Goal: Task Accomplishment & Management: Use online tool/utility

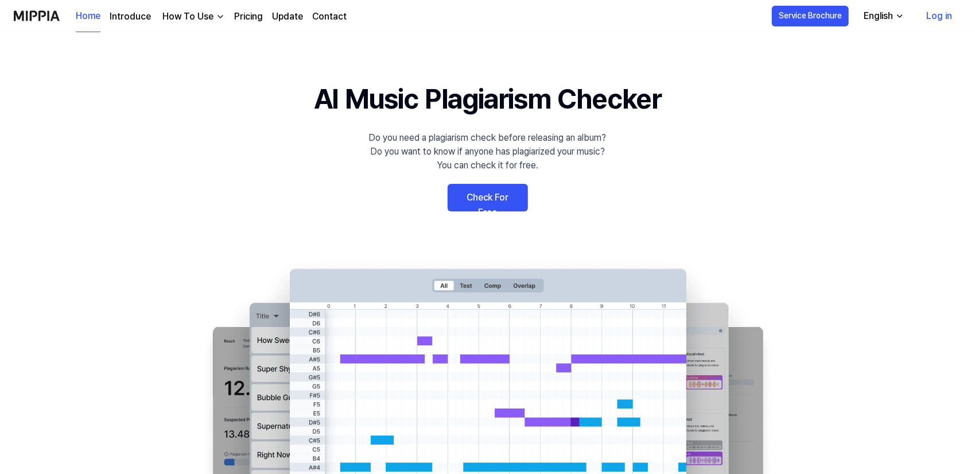
click at [928, 17] on link "Log in" at bounding box center [939, 16] width 44 height 32
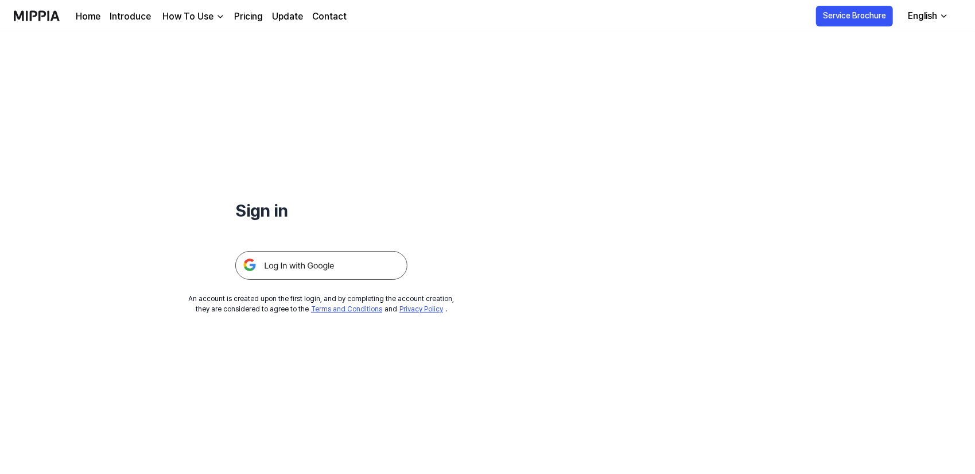
click at [308, 266] on img at bounding box center [321, 265] width 172 height 29
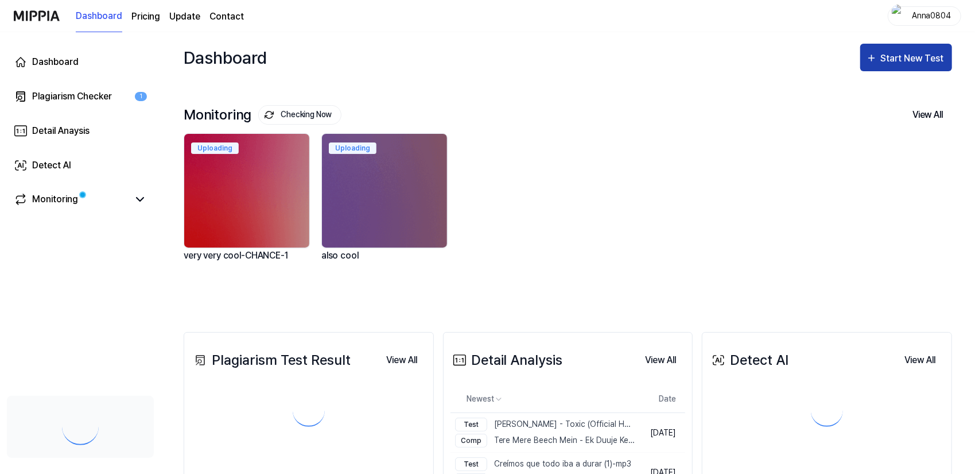
click at [900, 54] on div "Start New Test" at bounding box center [913, 58] width 65 height 15
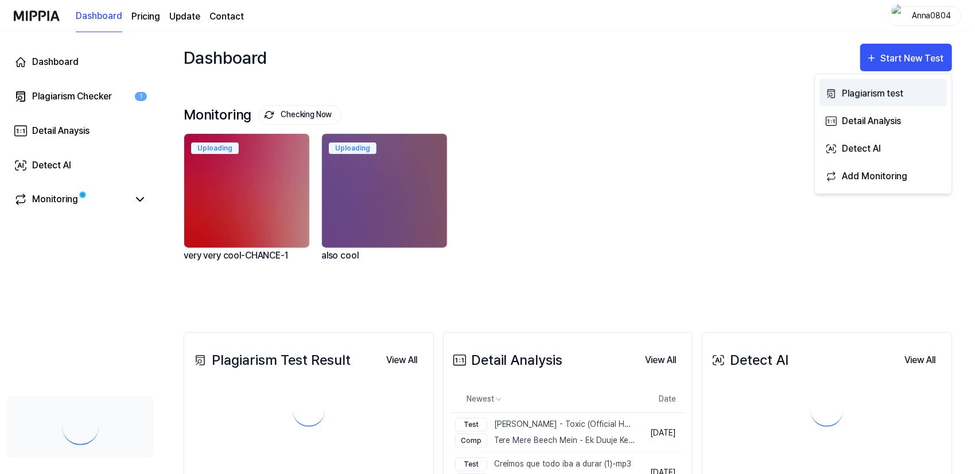
click at [886, 83] on button "Plagiarism test" at bounding box center [883, 93] width 127 height 28
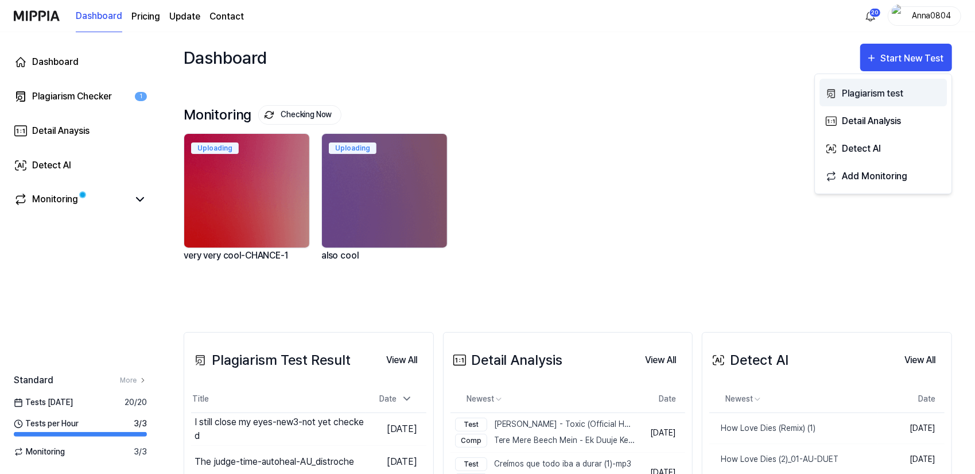
click at [873, 86] on div "Plagiarism test" at bounding box center [892, 93] width 100 height 15
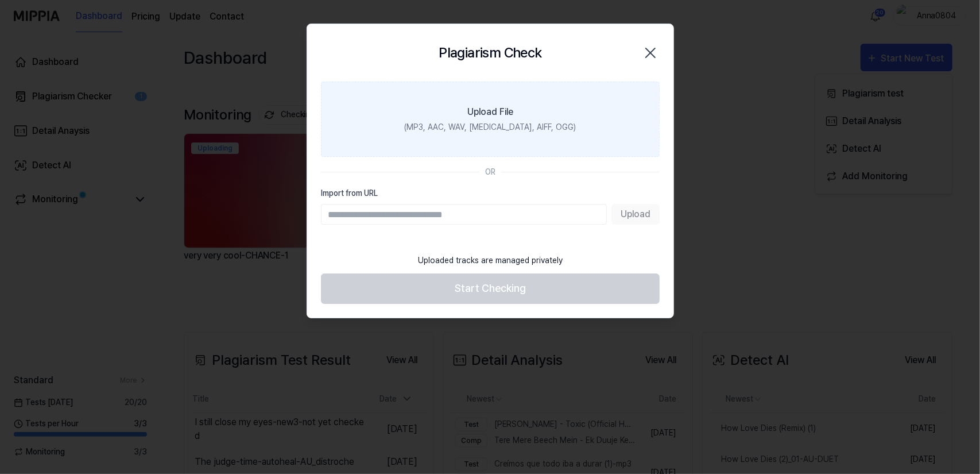
click at [530, 107] on label "Upload File (MP3, AAC, WAV, FLAC, AIFF, OGG)" at bounding box center [490, 119] width 339 height 75
click at [0, 0] on input "Upload File (MP3, AAC, WAV, FLAC, AIFF, OGG)" at bounding box center [0, 0] width 0 height 0
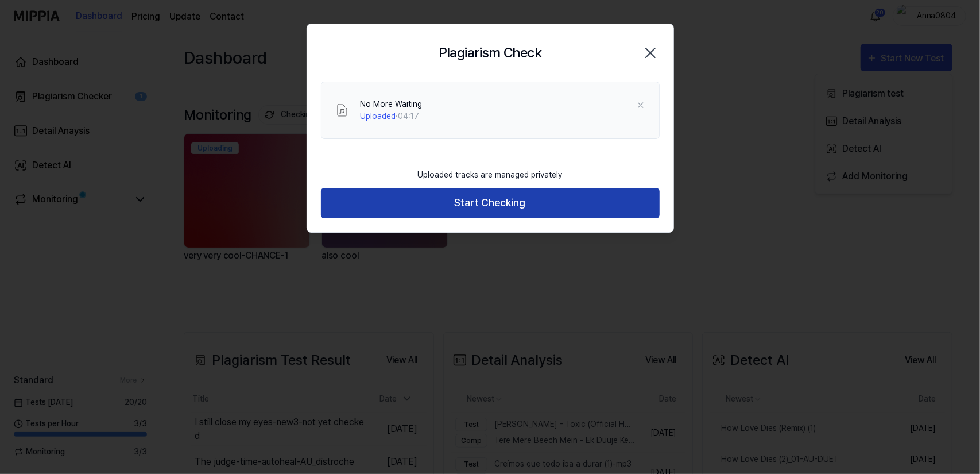
click at [497, 205] on button "Start Checking" at bounding box center [490, 203] width 339 height 30
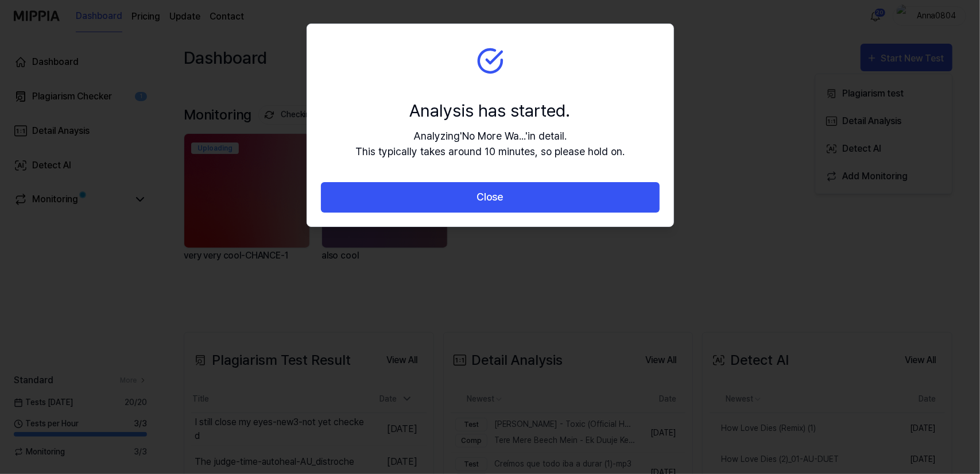
click at [497, 205] on button "Close" at bounding box center [490, 197] width 339 height 30
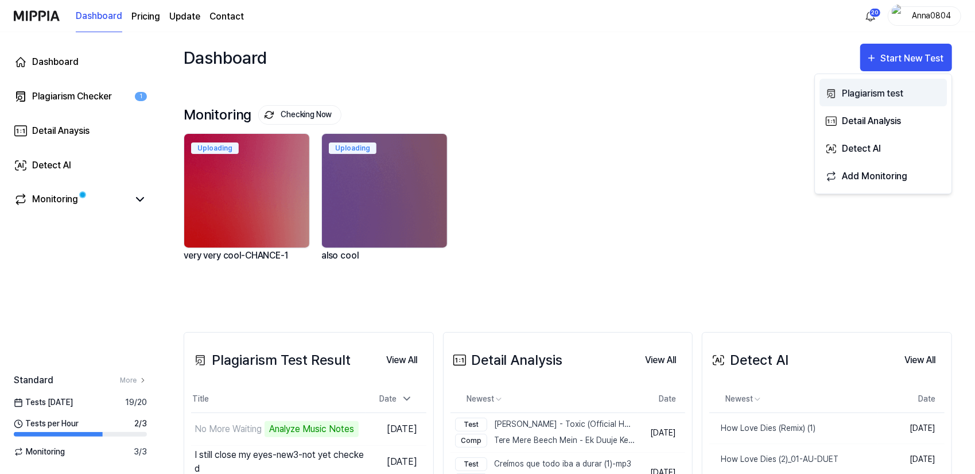
click at [843, 91] on div "Plagiarism test" at bounding box center [892, 93] width 100 height 15
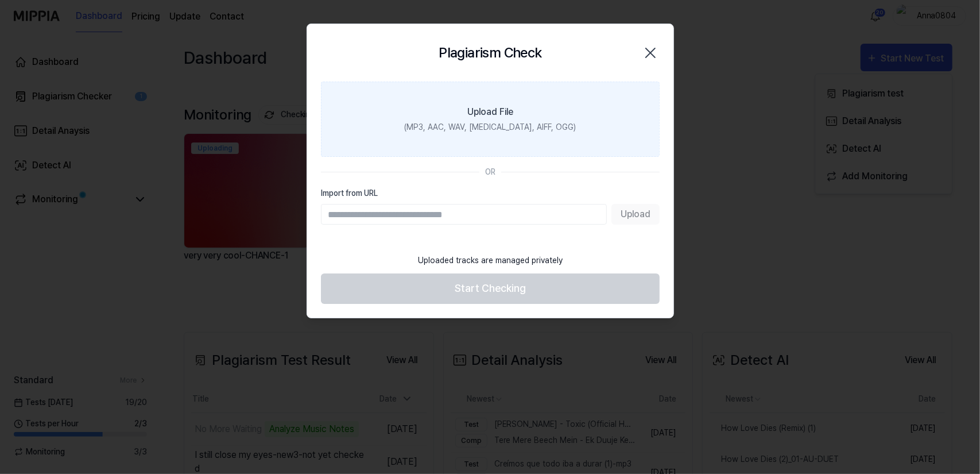
click at [503, 118] on div "Upload File" at bounding box center [490, 112] width 46 height 14
click at [0, 0] on input "Upload File (MP3, AAC, WAV, FLAC, AIFF, OGG)" at bounding box center [0, 0] width 0 height 0
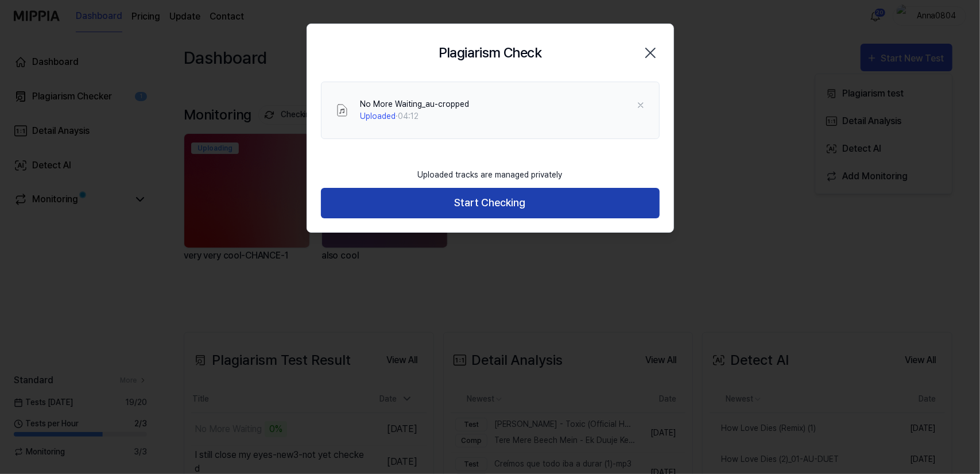
click at [504, 200] on button "Start Checking" at bounding box center [490, 203] width 339 height 30
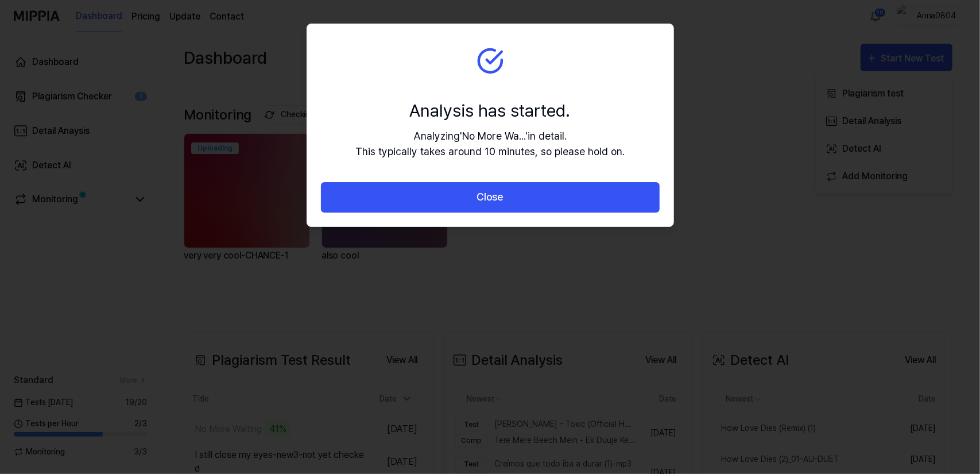
click at [504, 200] on button "Close" at bounding box center [490, 197] width 339 height 30
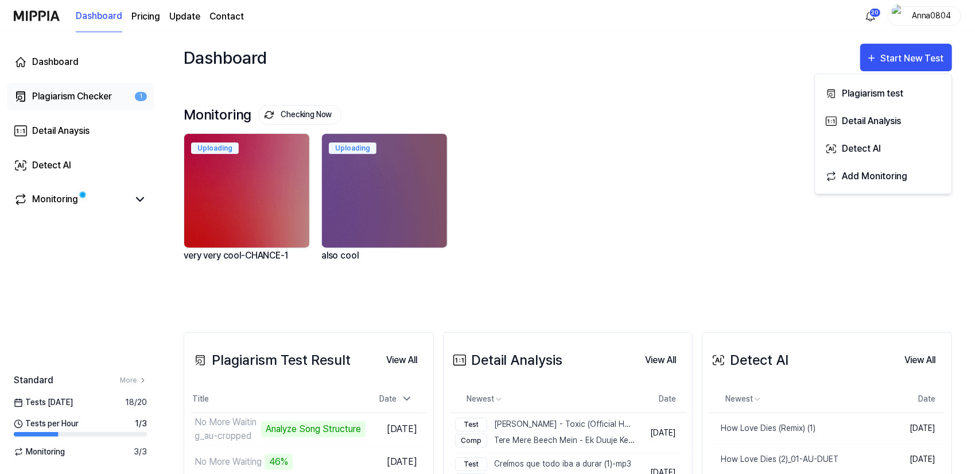
click at [68, 95] on div "Plagiarism Checker" at bounding box center [72, 97] width 80 height 14
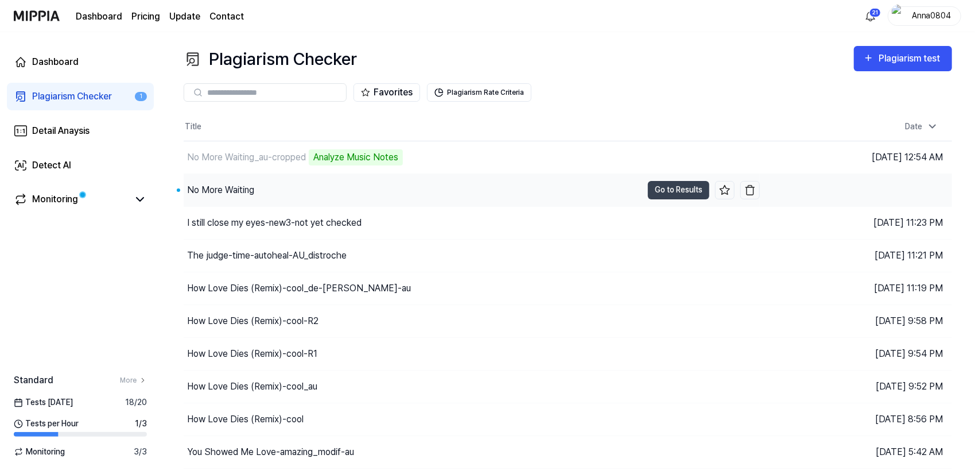
click at [191, 192] on div "No More Waiting" at bounding box center [220, 190] width 67 height 14
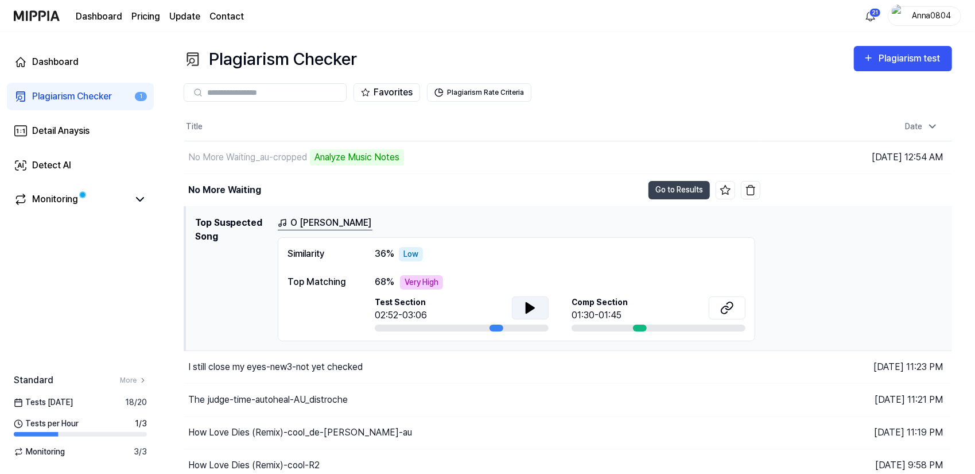
click at [532, 305] on icon at bounding box center [530, 308] width 8 height 10
click at [533, 308] on icon at bounding box center [533, 307] width 2 height 9
click at [680, 188] on button "Go to Results" at bounding box center [679, 190] width 61 height 18
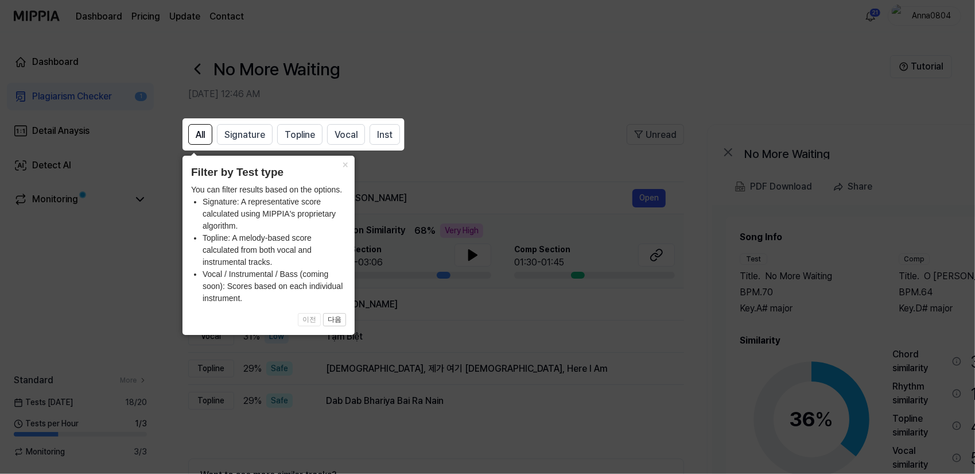
click at [513, 184] on icon at bounding box center [490, 237] width 980 height 474
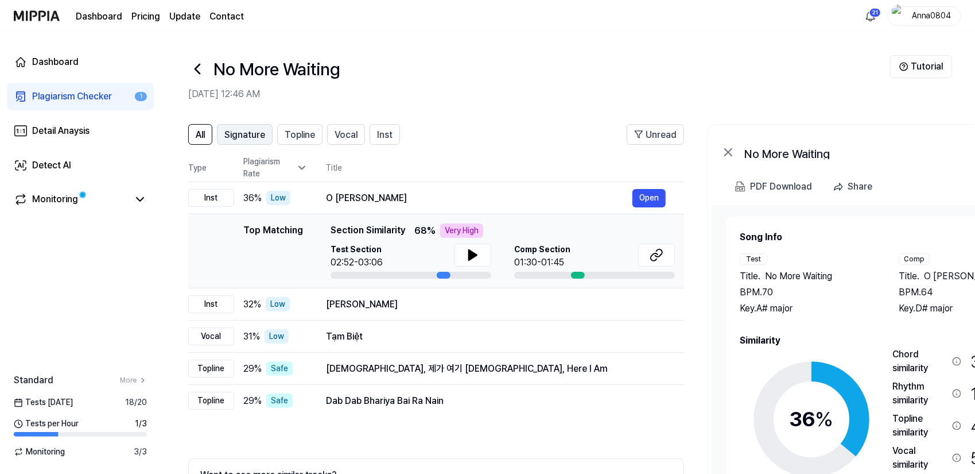
click at [255, 143] on button "Signature" at bounding box center [245, 134] width 56 height 21
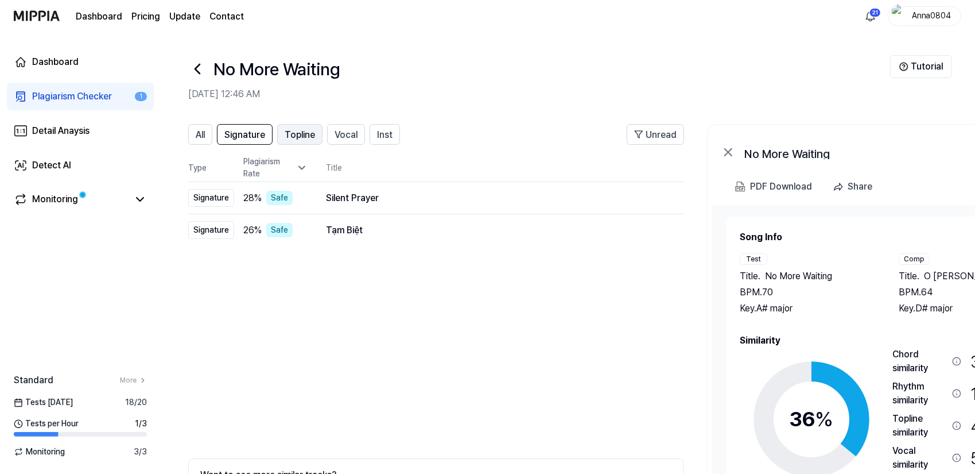
click at [293, 135] on span "Topline" at bounding box center [300, 135] width 30 height 14
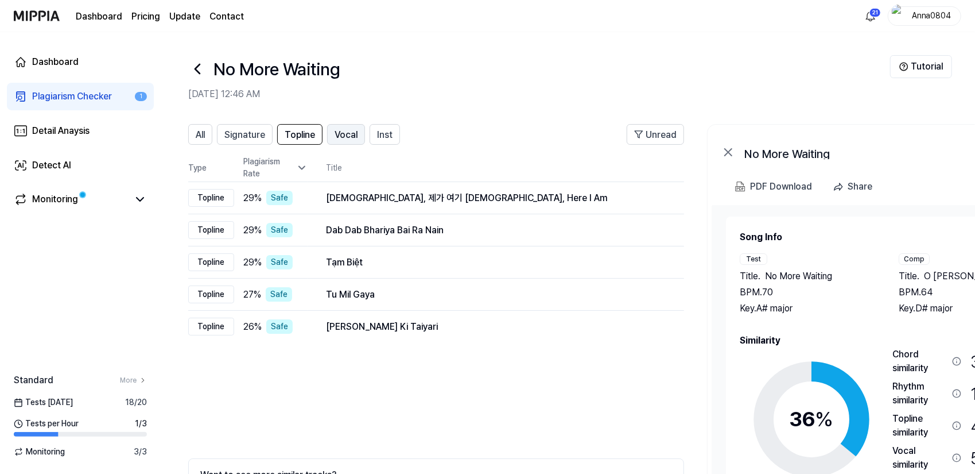
click at [327, 133] on button "Vocal" at bounding box center [346, 134] width 38 height 21
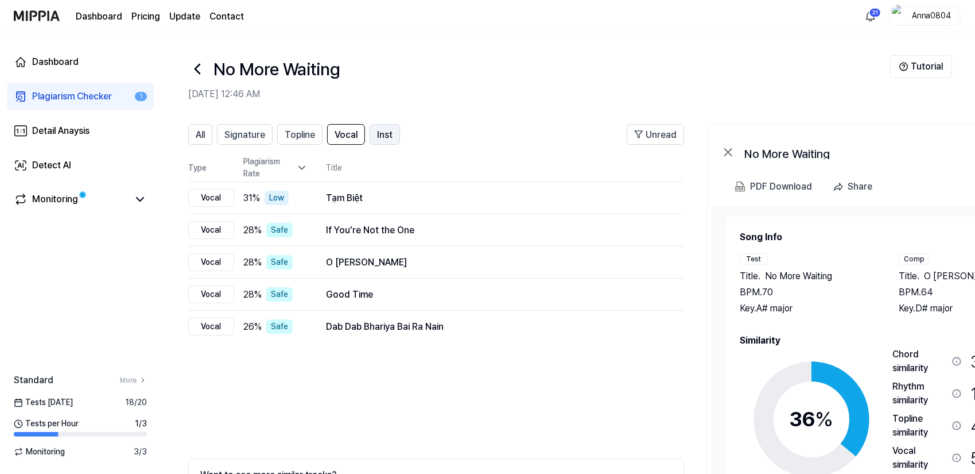
click at [381, 134] on span "Inst" at bounding box center [385, 135] width 16 height 14
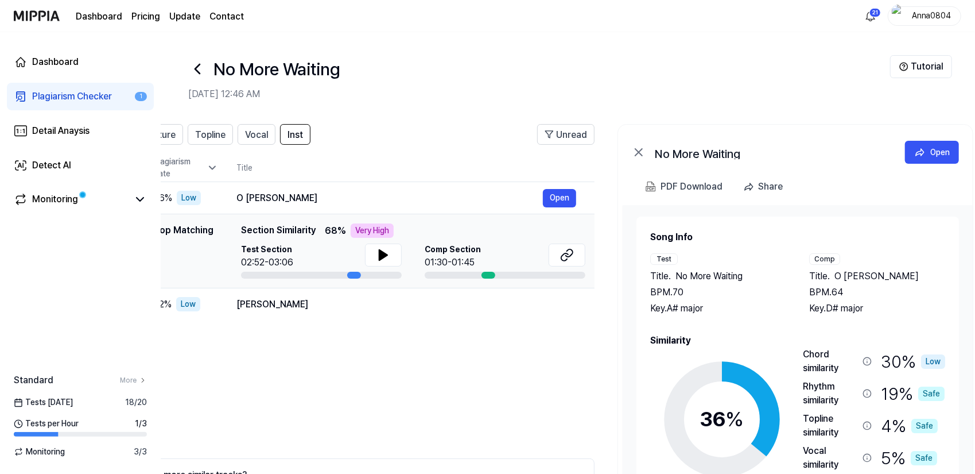
scroll to position [0, 96]
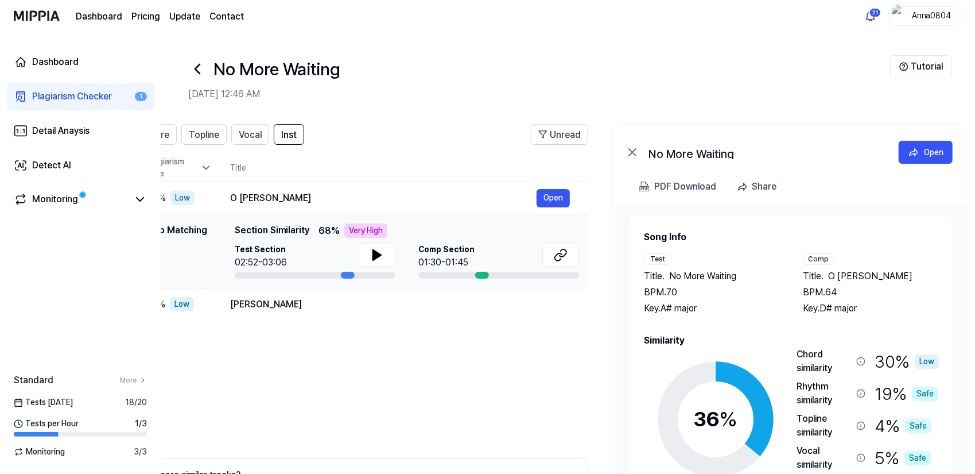
drag, startPoint x: 900, startPoint y: 308, endPoint x: 807, endPoint y: 288, distance: 95.3
click at [807, 288] on div "Title . O Pakhi BPM. 64 Key. D# major" at bounding box center [871, 292] width 136 height 46
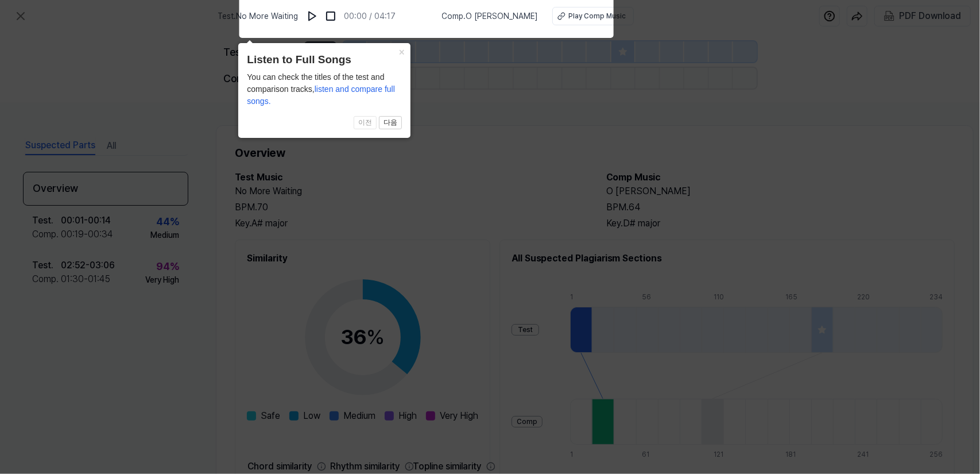
click at [347, 192] on icon at bounding box center [490, 233] width 980 height 479
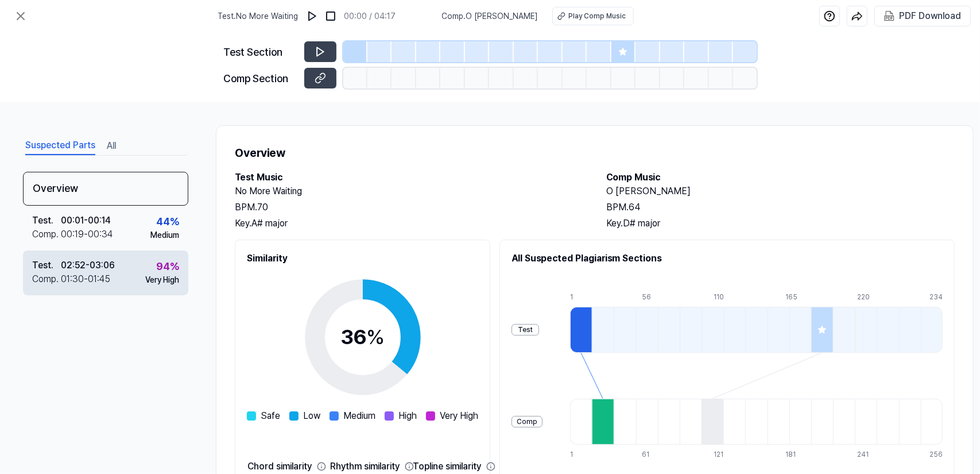
click at [131, 275] on div "Test . 02:52 - 03:06 Comp . 01:30 - 01:45 94 % Very High" at bounding box center [105, 272] width 165 height 45
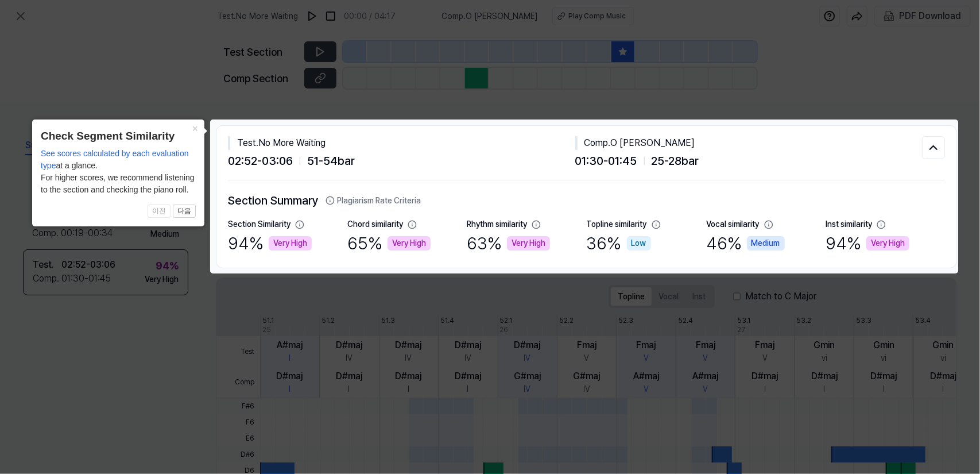
click at [146, 319] on icon at bounding box center [490, 237] width 980 height 474
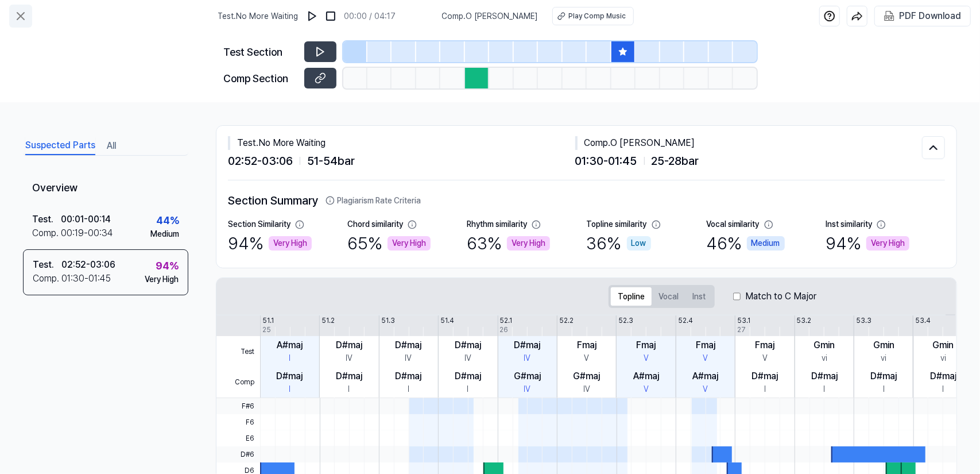
click at [22, 20] on icon at bounding box center [21, 16] width 14 height 14
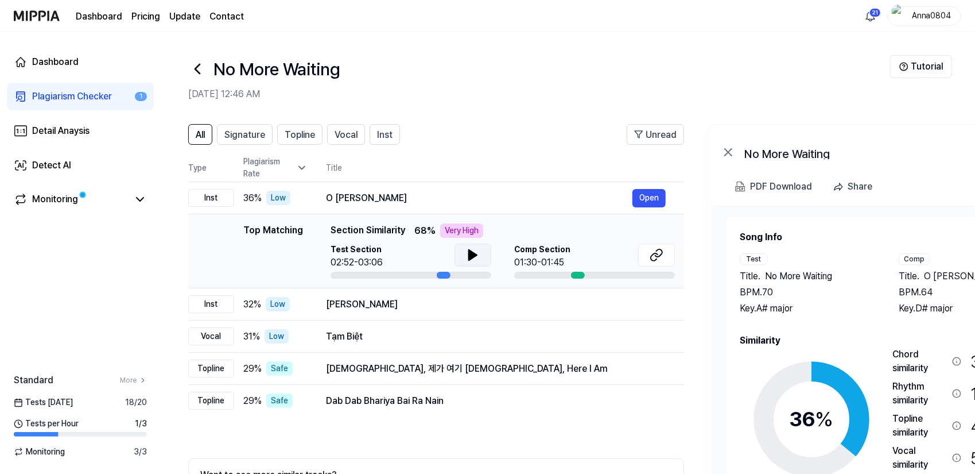
click at [462, 249] on button at bounding box center [473, 254] width 37 height 23
click at [470, 254] on icon at bounding box center [471, 254] width 2 height 9
click at [650, 259] on icon at bounding box center [657, 255] width 14 height 14
click at [69, 110] on link "Plagiarism Checker 1" at bounding box center [80, 97] width 147 height 28
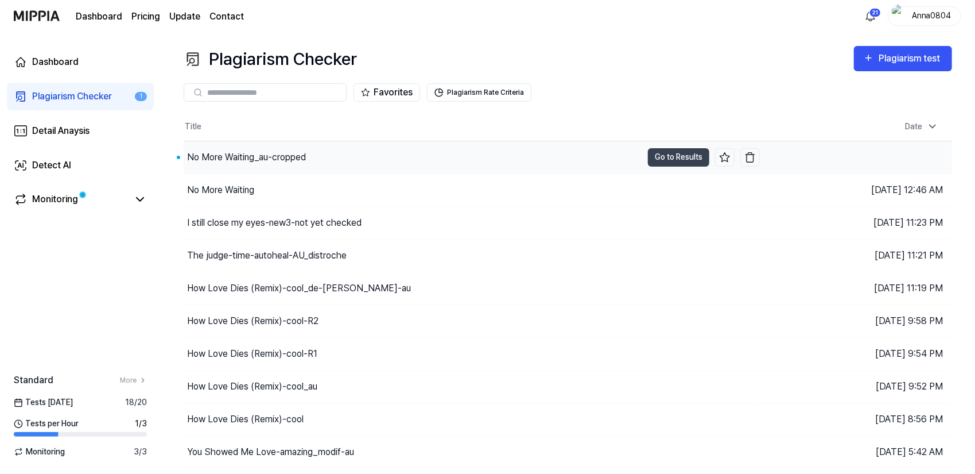
click at [301, 162] on div "No More Waiting_au-cropped" at bounding box center [246, 157] width 119 height 14
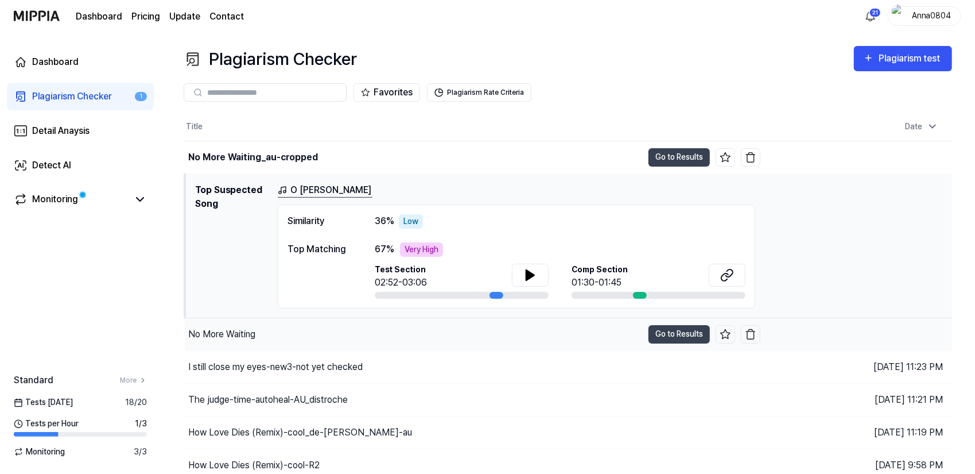
click at [284, 323] on div "No More Waiting" at bounding box center [414, 334] width 458 height 32
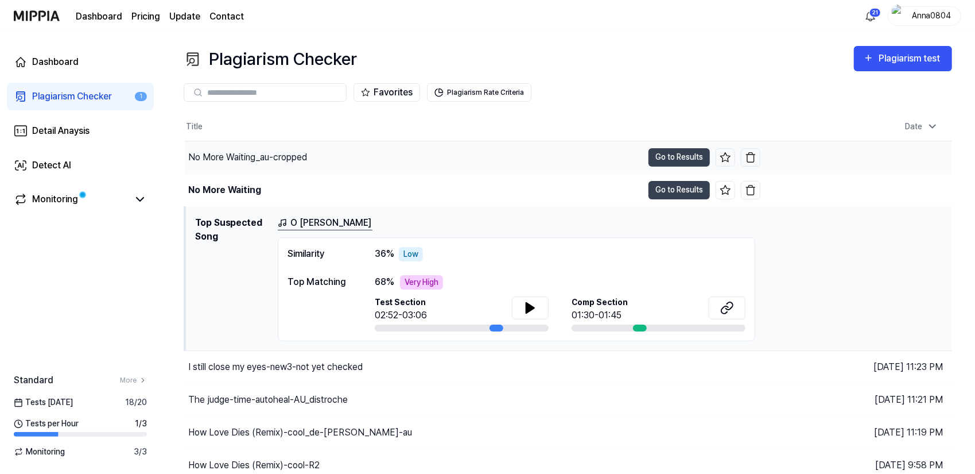
click at [288, 162] on div "No More Waiting_au-cropped" at bounding box center [247, 157] width 119 height 14
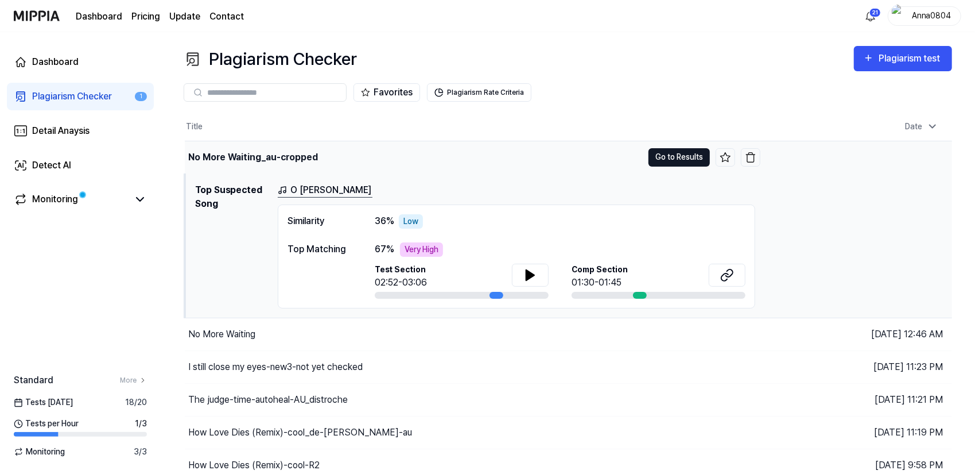
click at [667, 156] on button "Go to Results" at bounding box center [679, 157] width 61 height 18
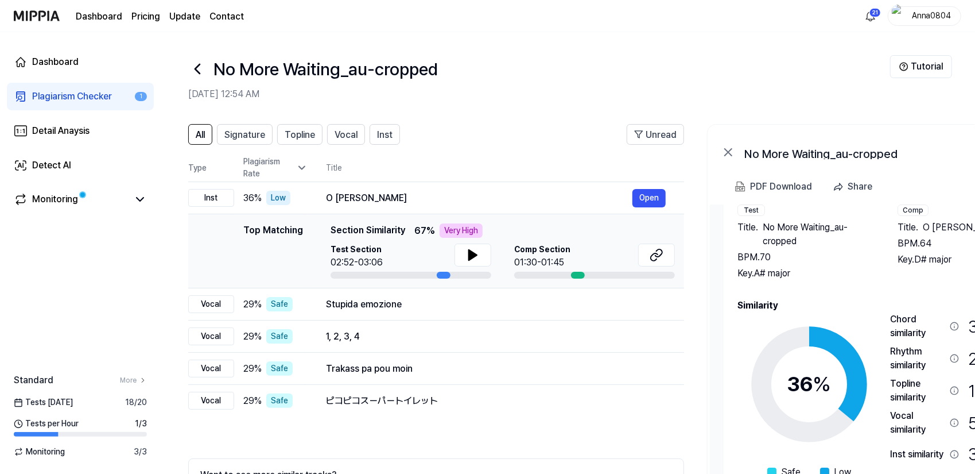
drag, startPoint x: 891, startPoint y: 303, endPoint x: 974, endPoint y: 299, distance: 83.4
click at [974, 299] on h2 "Similarity" at bounding box center [886, 306] width 297 height 14
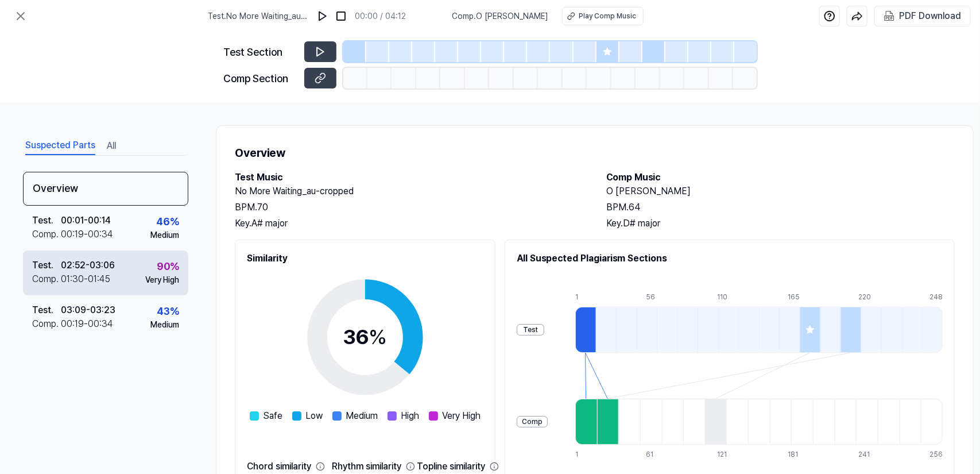
click at [131, 275] on div "Test . 02:52 - 03:06 Comp . 01:30 - 01:45 90 % Very High" at bounding box center [105, 272] width 165 height 45
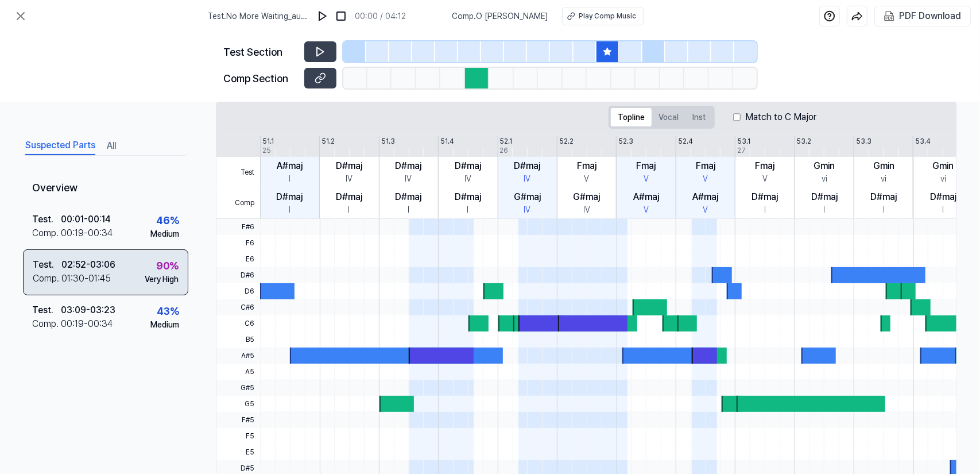
scroll to position [153, 0]
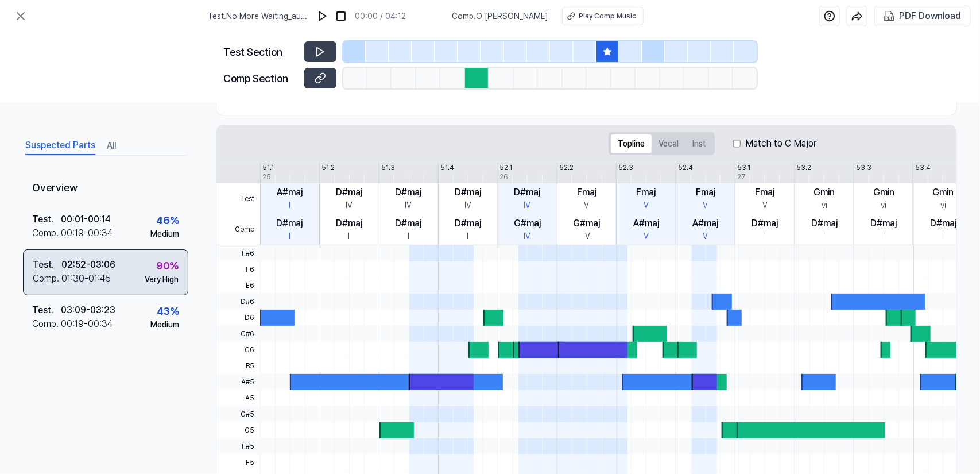
click at [138, 276] on div "Test . 02:52 - 03:06 Comp . 01:30 - 01:45 90 % Very High" at bounding box center [105, 272] width 165 height 46
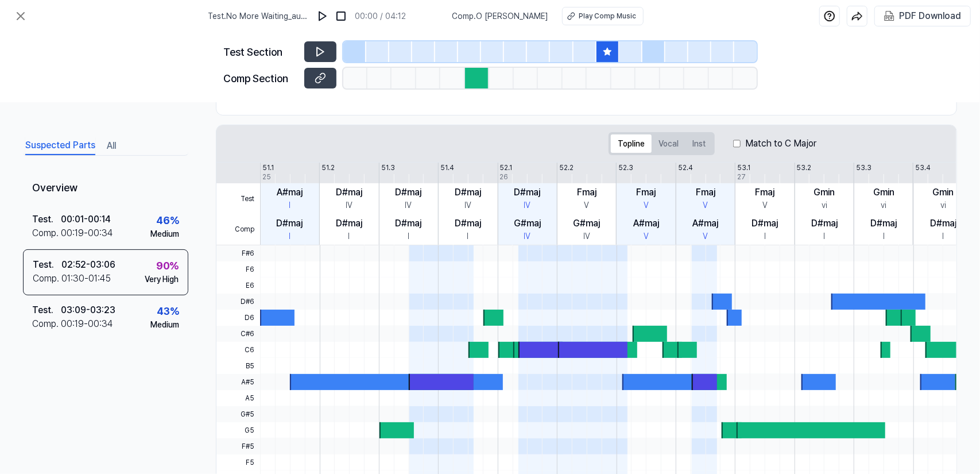
click at [107, 146] on button "All" at bounding box center [111, 146] width 9 height 18
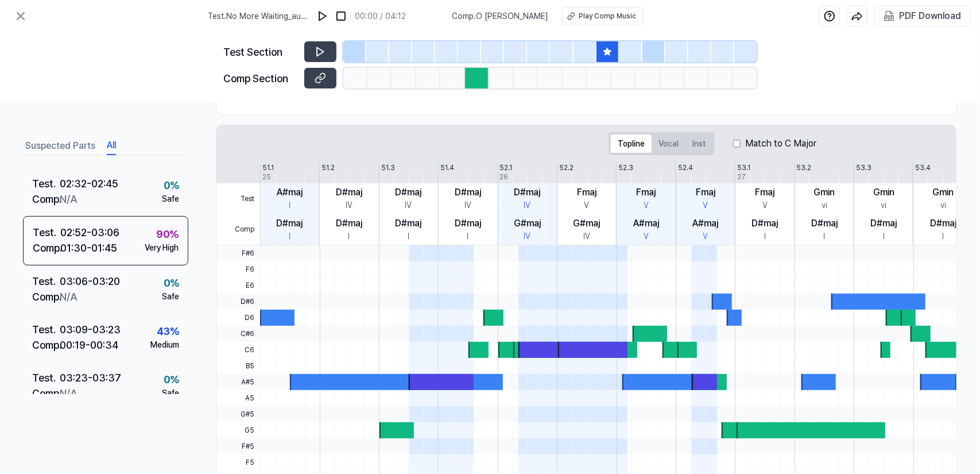
scroll to position [517, 0]
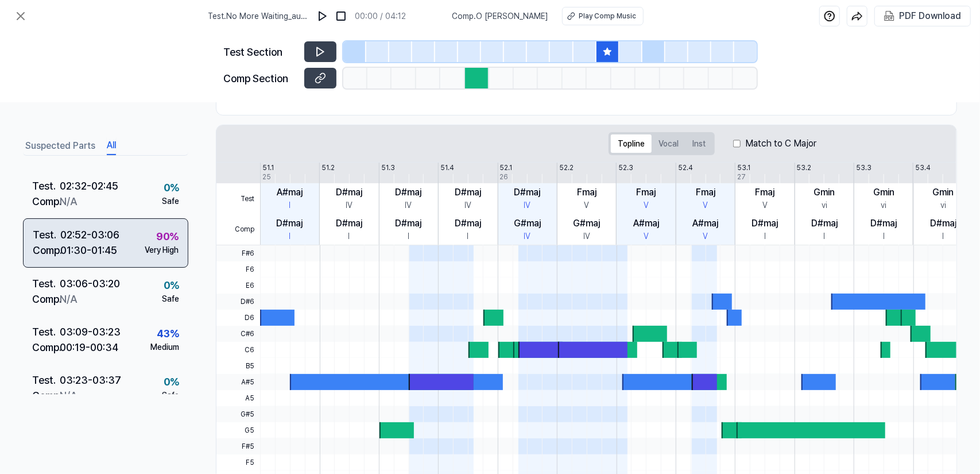
click at [145, 251] on div "Very High" at bounding box center [162, 250] width 34 height 12
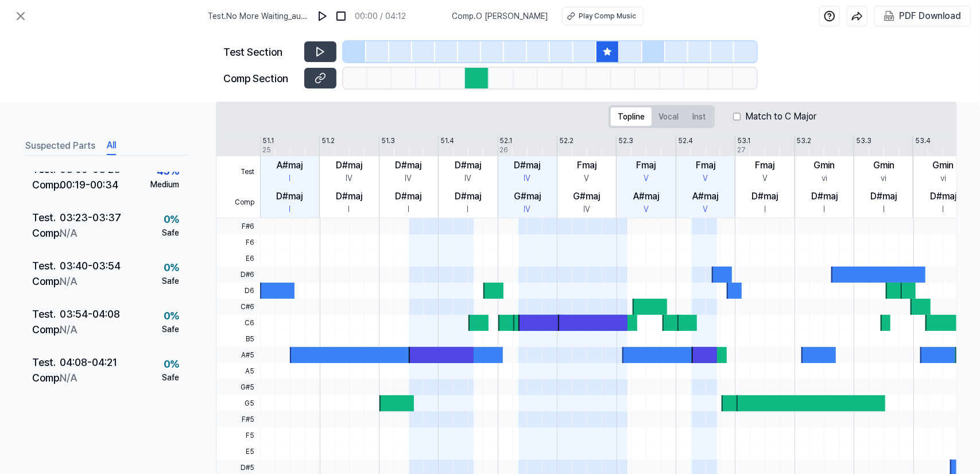
scroll to position [153, 0]
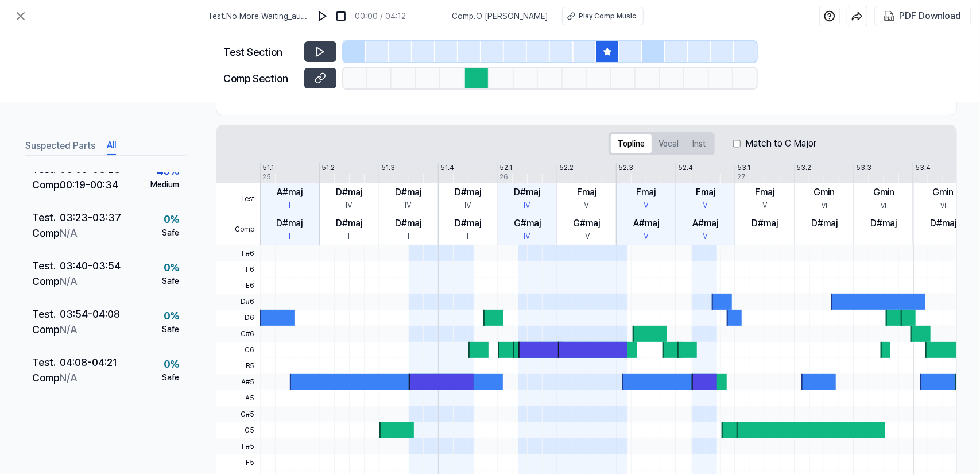
click at [547, 342] on div at bounding box center [540, 350] width 45 height 16
click at [547, 346] on div at bounding box center [540, 350] width 45 height 16
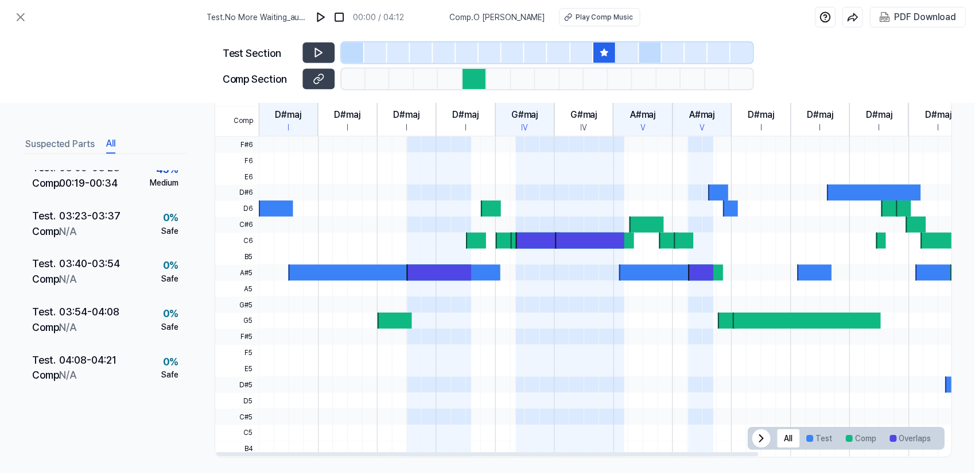
scroll to position [268, 0]
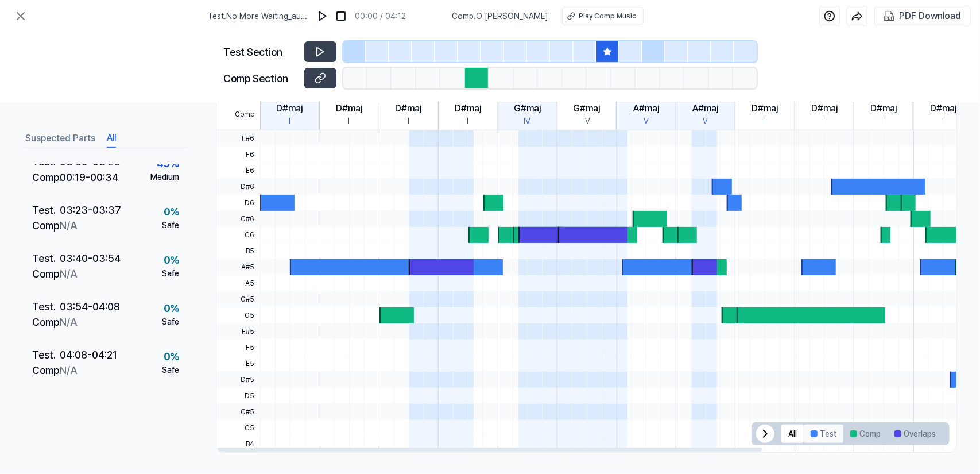
click at [816, 427] on button "Test" at bounding box center [824, 433] width 40 height 18
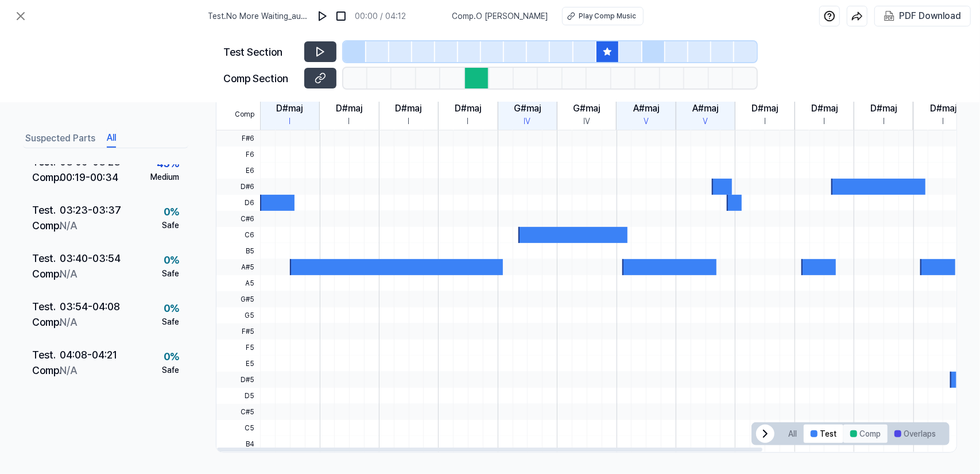
click at [855, 431] on button "Comp" at bounding box center [865, 433] width 44 height 18
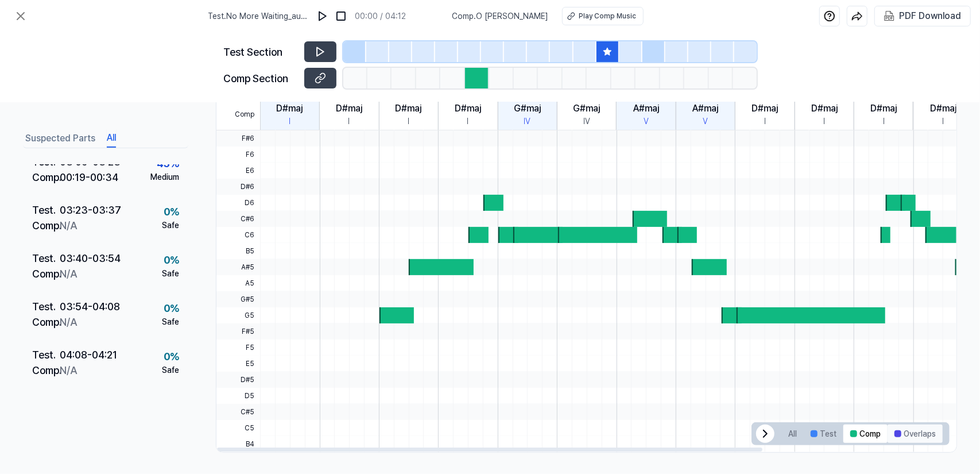
click at [911, 437] on button "Overlaps" at bounding box center [915, 433] width 55 height 18
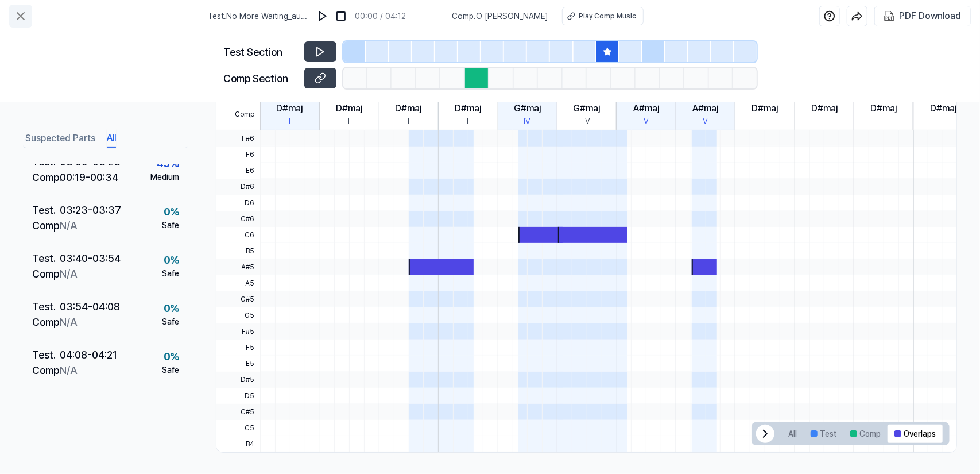
click at [15, 19] on icon at bounding box center [21, 16] width 14 height 14
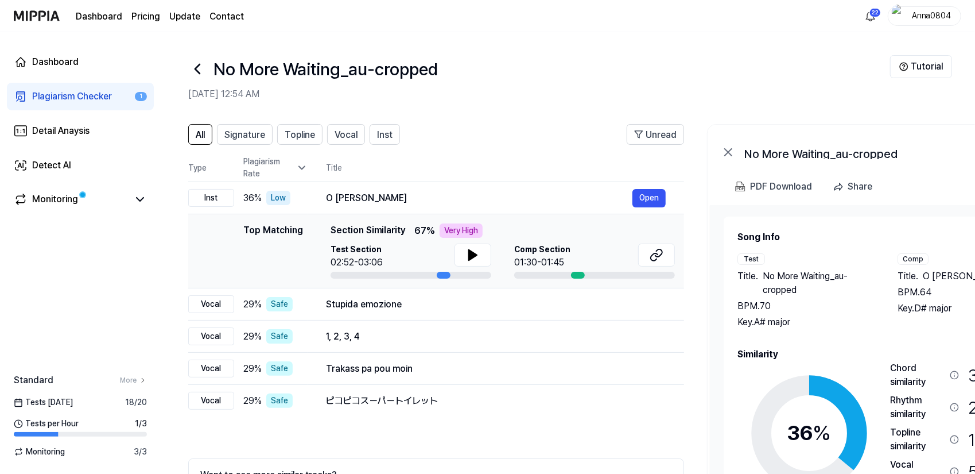
click at [85, 94] on div "Plagiarism Checker" at bounding box center [72, 97] width 80 height 14
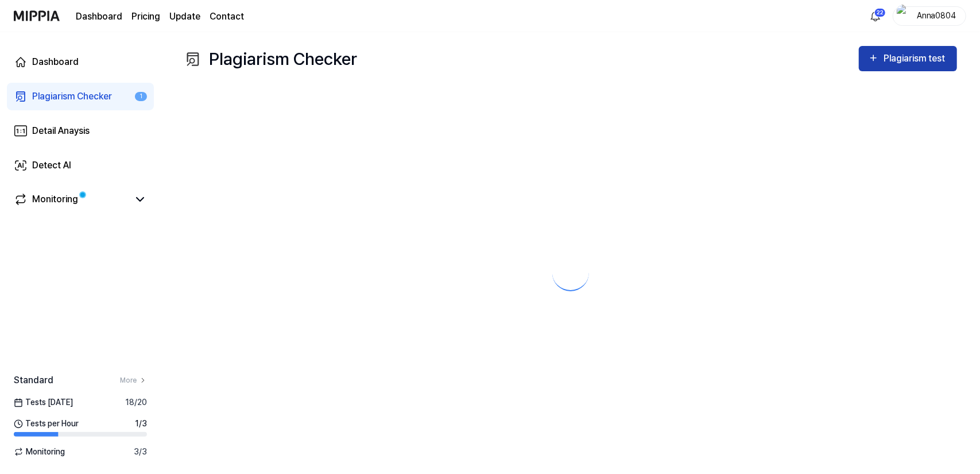
click at [894, 60] on div "Plagiarism test" at bounding box center [916, 58] width 64 height 15
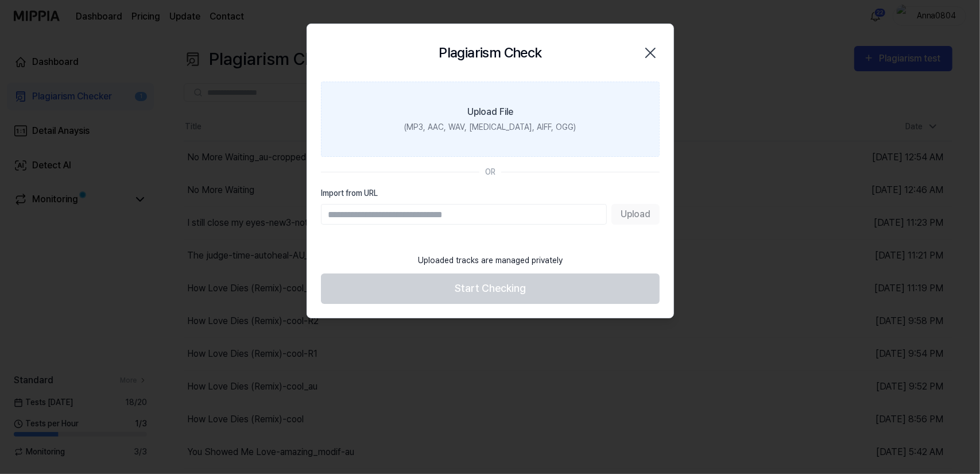
click at [505, 115] on div "Upload File" at bounding box center [490, 112] width 46 height 14
click at [0, 0] on input "Upload File (MP3, AAC, WAV, FLAC, AIFF, OGG)" at bounding box center [0, 0] width 0 height 0
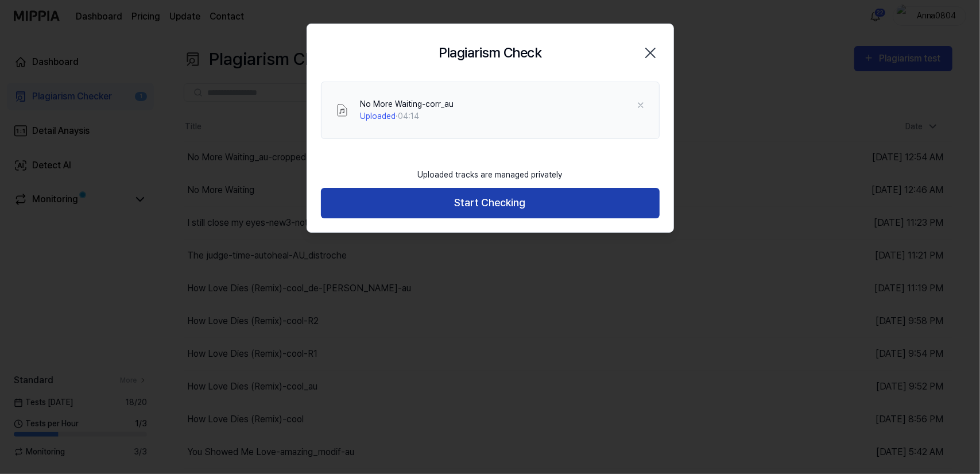
click at [471, 205] on button "Start Checking" at bounding box center [490, 203] width 339 height 30
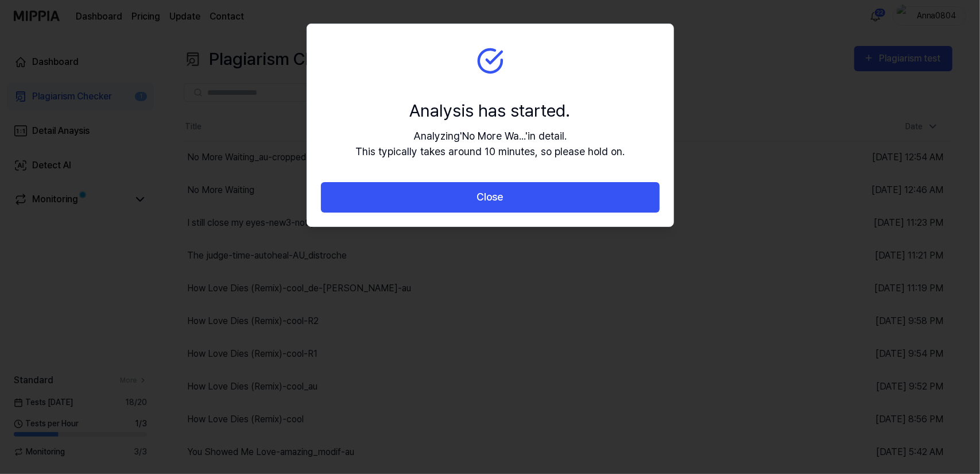
click at [471, 205] on button "Close" at bounding box center [490, 197] width 339 height 30
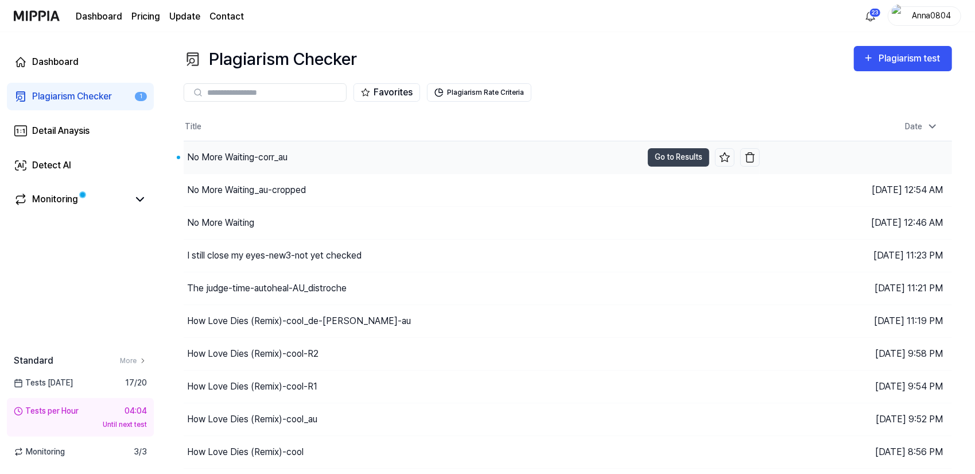
click at [276, 157] on div "No More Waiting-corr_au" at bounding box center [237, 157] width 100 height 14
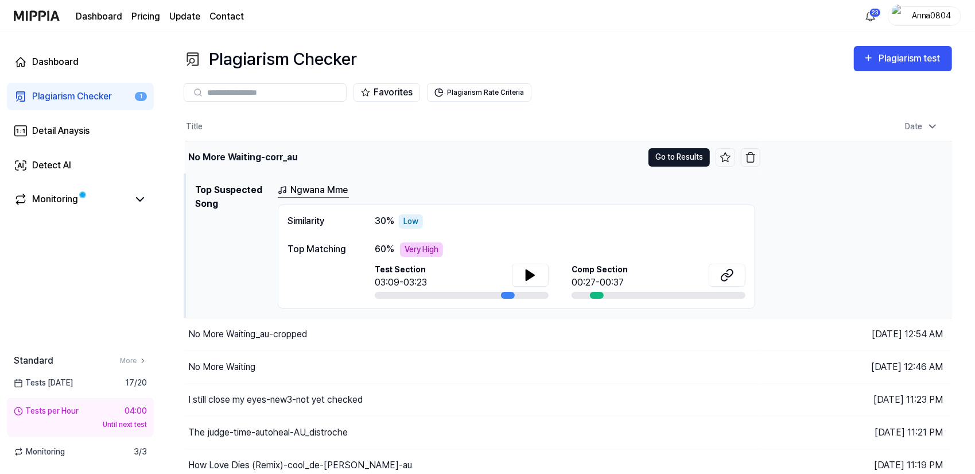
click at [666, 152] on button "Go to Results" at bounding box center [679, 157] width 61 height 18
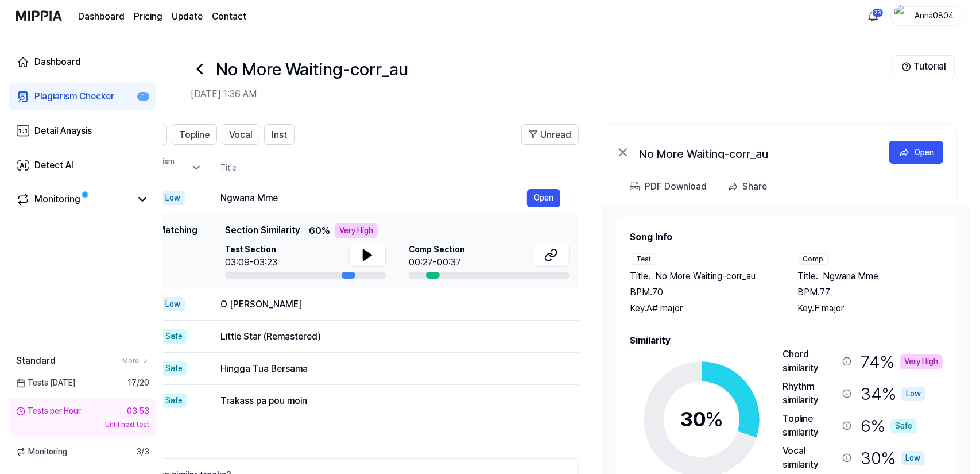
scroll to position [0, 110]
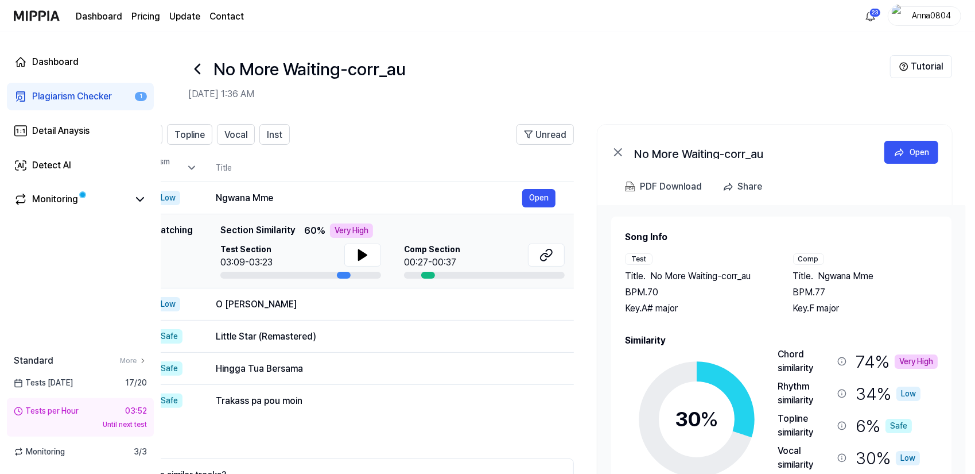
drag, startPoint x: 838, startPoint y: 357, endPoint x: 727, endPoint y: 347, distance: 111.2
click at [727, 347] on icon at bounding box center [697, 419] width 144 height 144
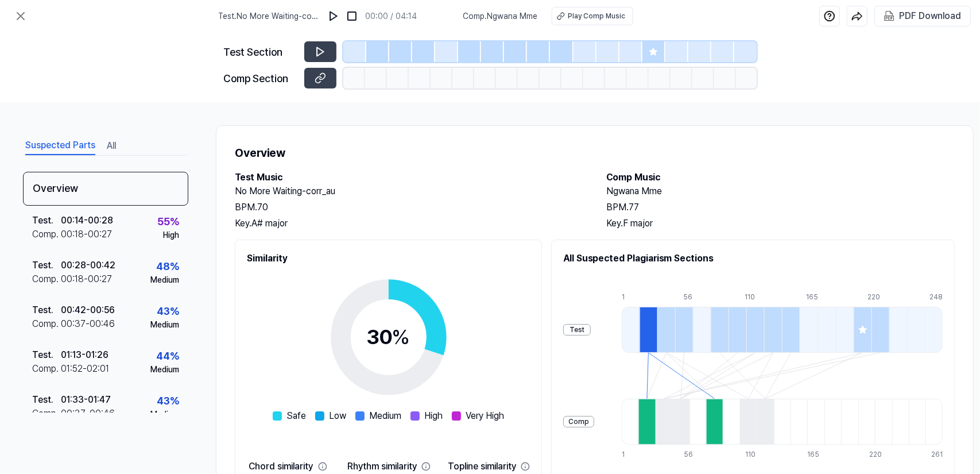
drag, startPoint x: 182, startPoint y: 251, endPoint x: 185, endPoint y: 264, distance: 12.4
click at [185, 264] on div "Overview Test . 00:14 - 00:28 Comp . 00:18 - 00:27 55 % High Test . 00:28 - 00:…" at bounding box center [105, 292] width 165 height 241
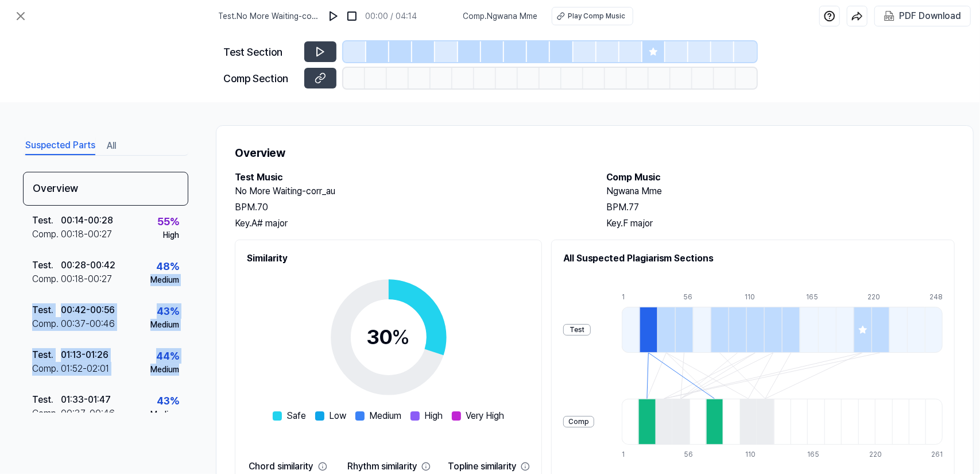
drag, startPoint x: 188, startPoint y: 260, endPoint x: 190, endPoint y: 351, distance: 90.7
click at [190, 351] on div "Suspected Parts All Overview Test . 00:14 - 00:28 Comp . 00:18 - 00:27 55 % Hig…" at bounding box center [490, 287] width 980 height 371
click at [189, 288] on div "Suspected Parts All Overview Test . 00:14 - 00:28 Comp . 00:18 - 00:27 55 % Hig…" at bounding box center [490, 287] width 980 height 371
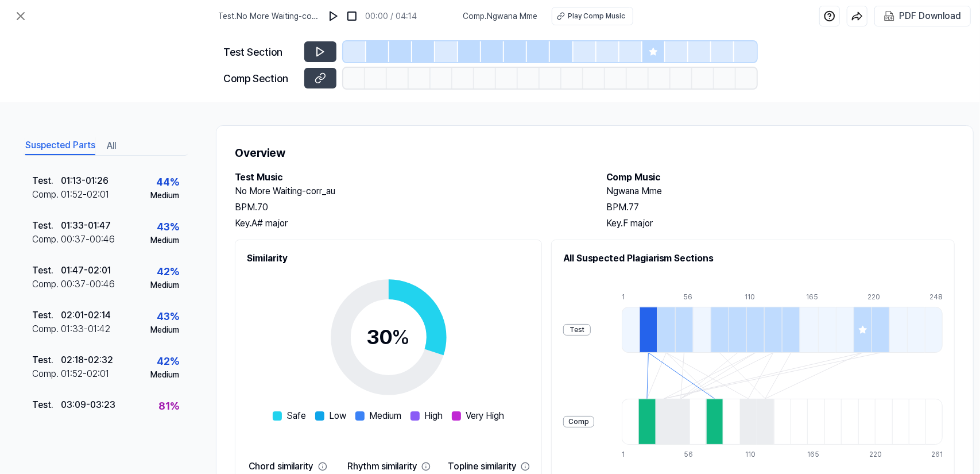
scroll to position [200, 0]
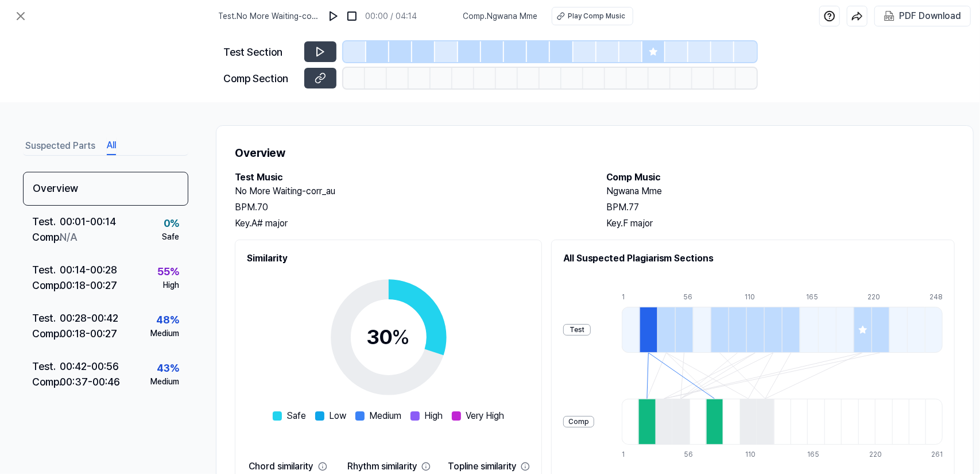
click at [110, 141] on button "All" at bounding box center [111, 146] width 9 height 18
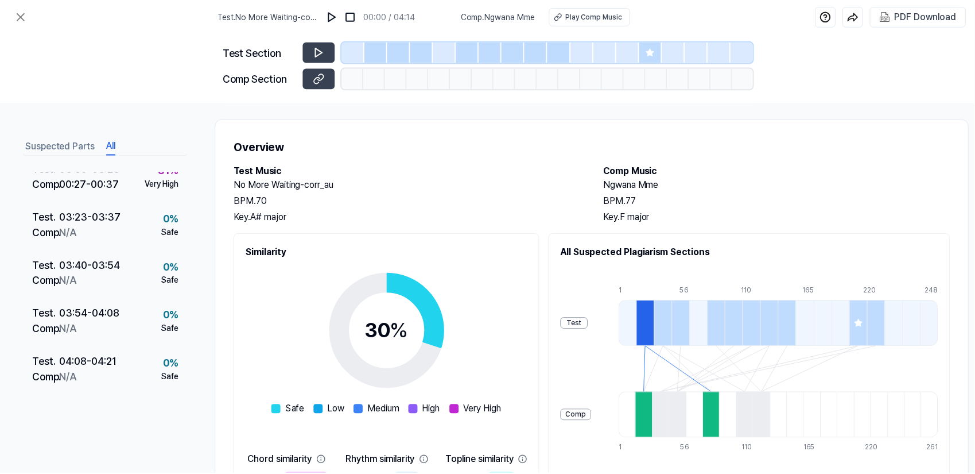
scroll to position [0, 0]
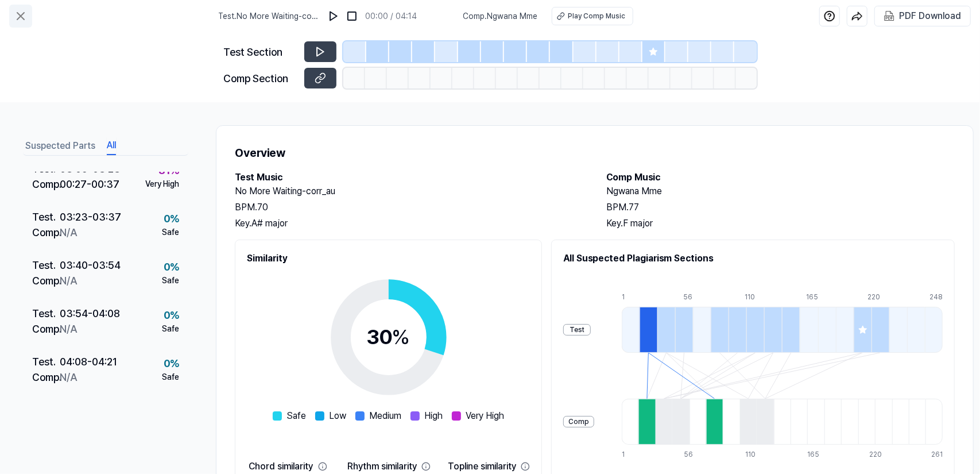
click at [24, 19] on icon at bounding box center [20, 16] width 7 height 7
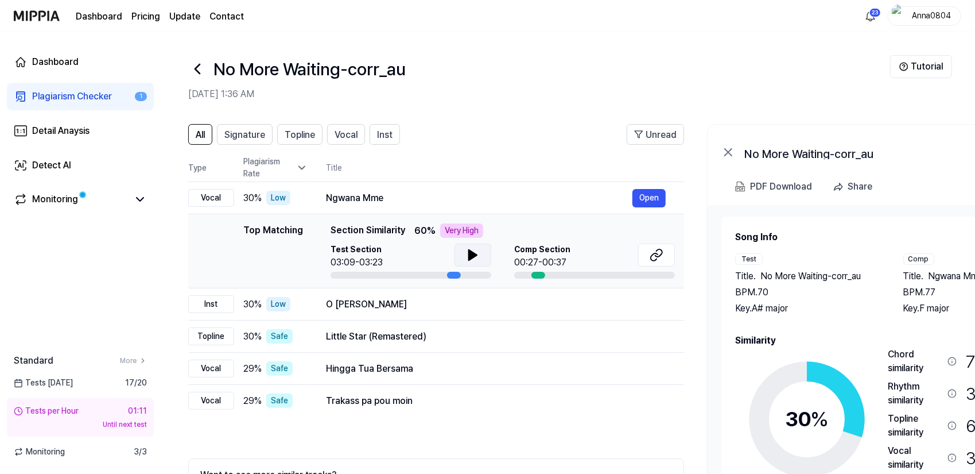
click at [469, 252] on icon at bounding box center [473, 255] width 8 height 10
click at [231, 130] on span "Signature" at bounding box center [244, 135] width 41 height 14
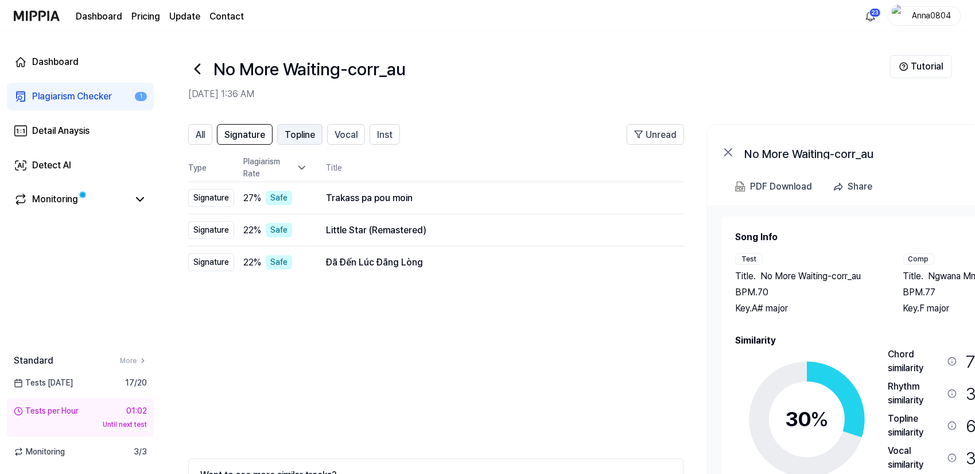
click at [294, 137] on span "Topline" at bounding box center [300, 135] width 30 height 14
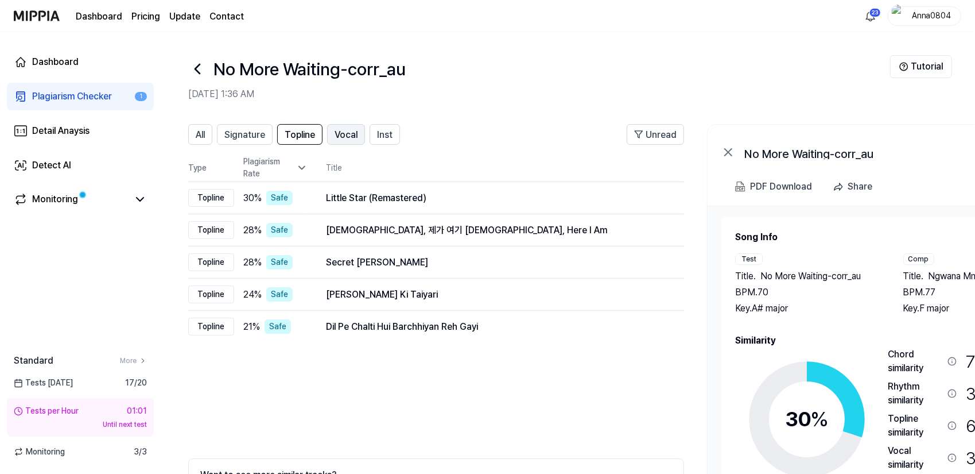
click at [336, 137] on span "Vocal" at bounding box center [346, 135] width 23 height 14
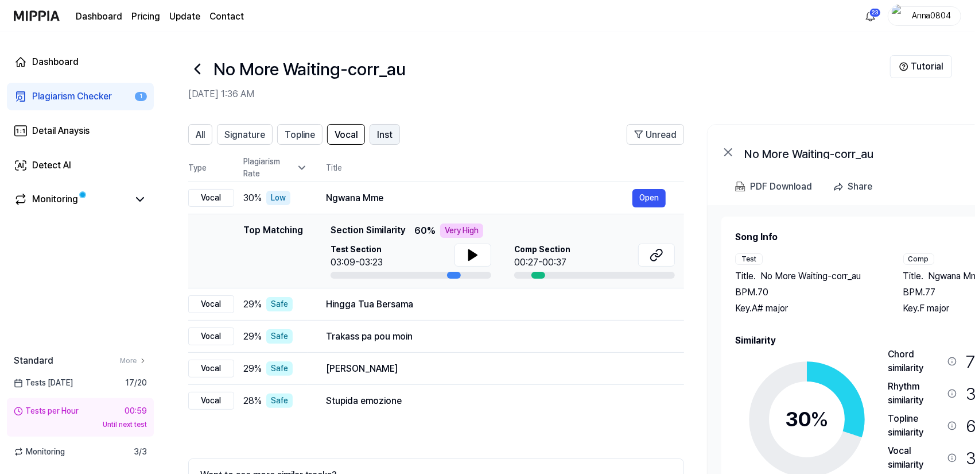
click at [385, 138] on span "Inst" at bounding box center [385, 135] width 16 height 14
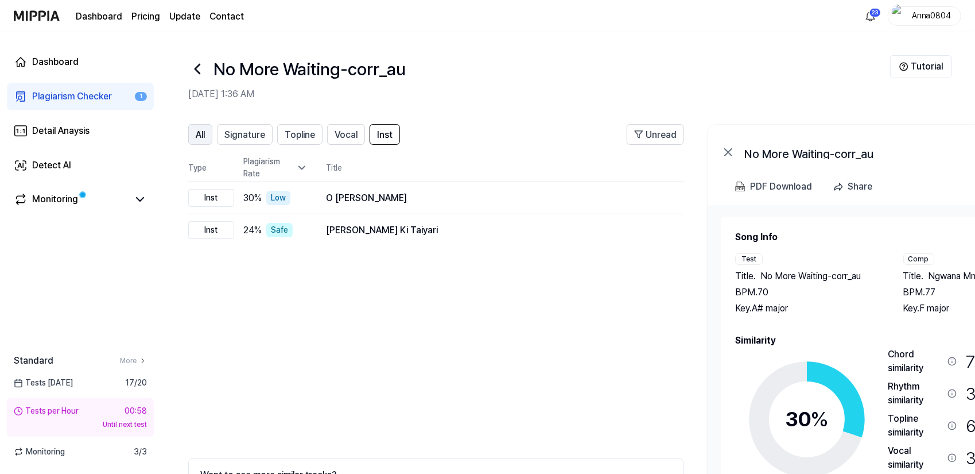
click at [212, 130] on button "All" at bounding box center [200, 134] width 24 height 21
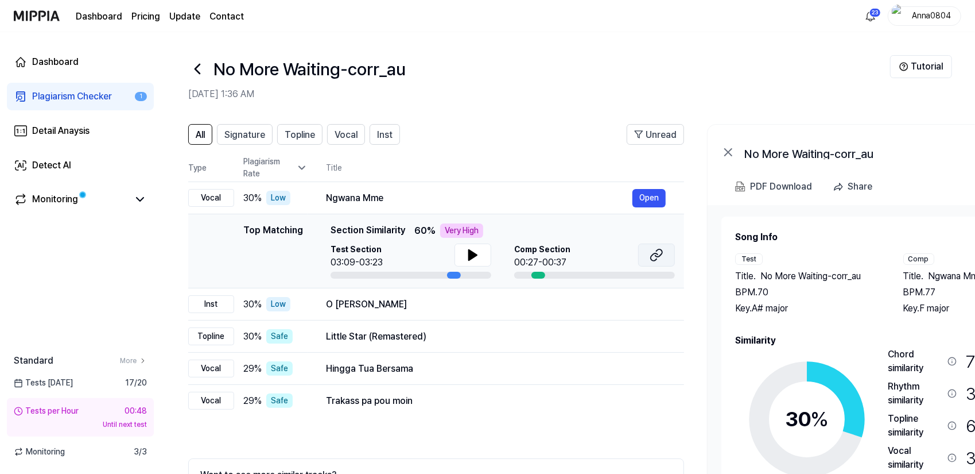
click at [657, 253] on icon at bounding box center [654, 256] width 7 height 7
click at [64, 89] on link "Plagiarism Checker 1" at bounding box center [80, 97] width 147 height 28
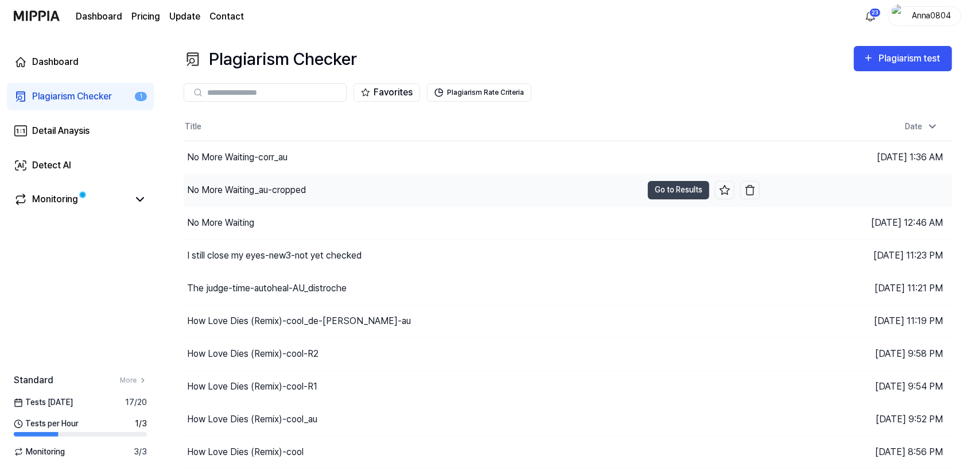
click at [270, 191] on div "No More Waiting_au-cropped" at bounding box center [246, 190] width 119 height 14
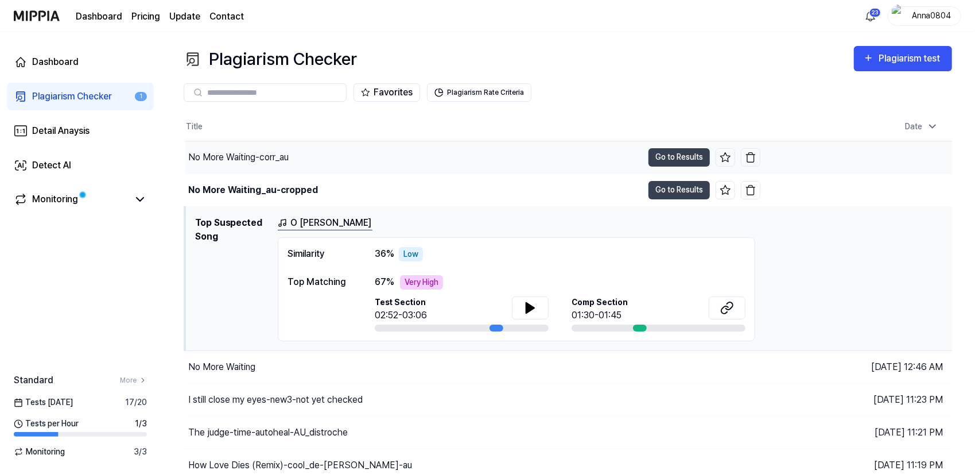
click at [267, 152] on div "No More Waiting-corr_au" at bounding box center [238, 157] width 100 height 14
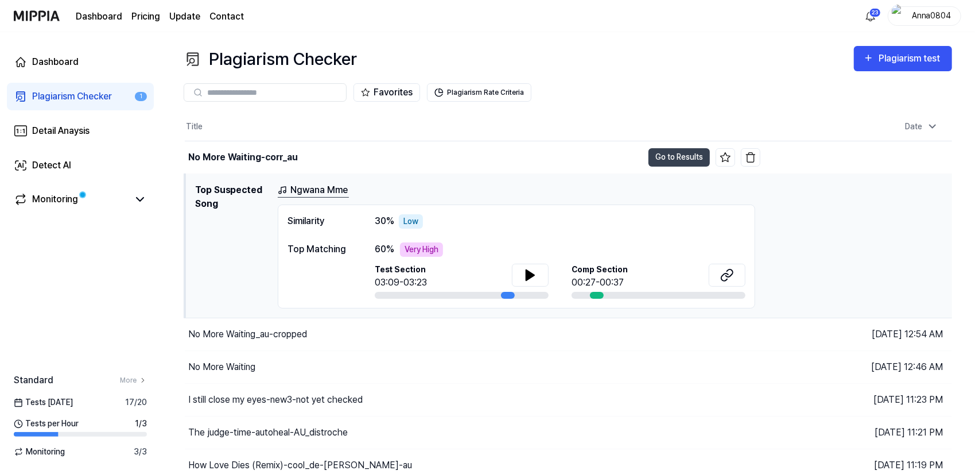
click at [266, 203] on h1 "Top Suspected Song" at bounding box center [231, 245] width 73 height 125
click at [244, 189] on h1 "Top Suspected Song" at bounding box center [231, 245] width 73 height 125
click at [264, 154] on div "No More Waiting-corr_au" at bounding box center [243, 157] width 110 height 14
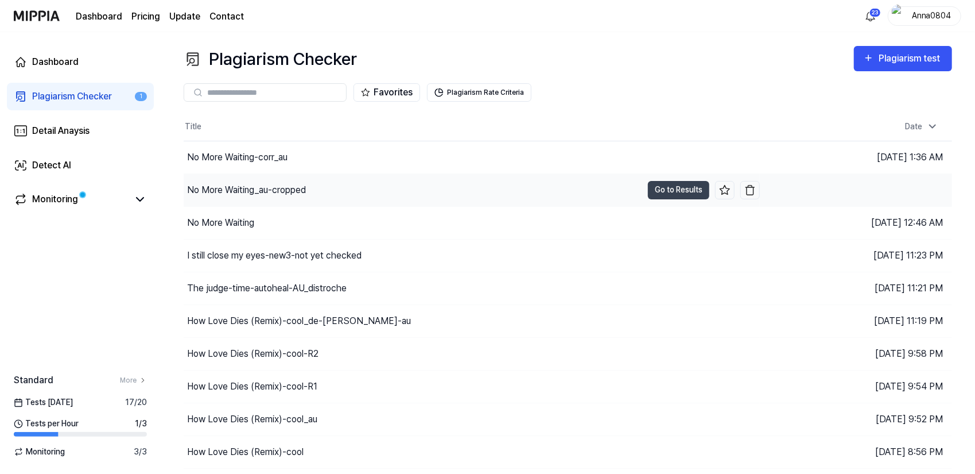
click at [258, 195] on div "No More Waiting_au-cropped" at bounding box center [246, 190] width 119 height 14
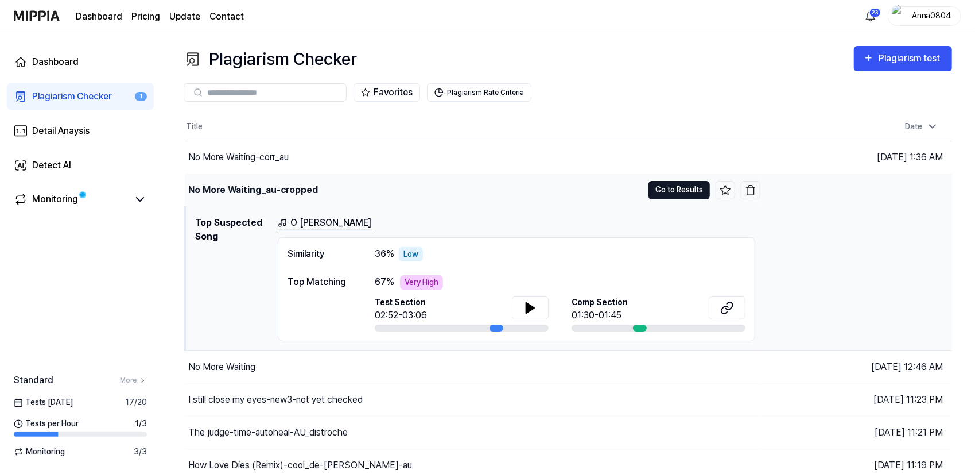
click at [682, 187] on button "Go to Results" at bounding box center [679, 190] width 61 height 18
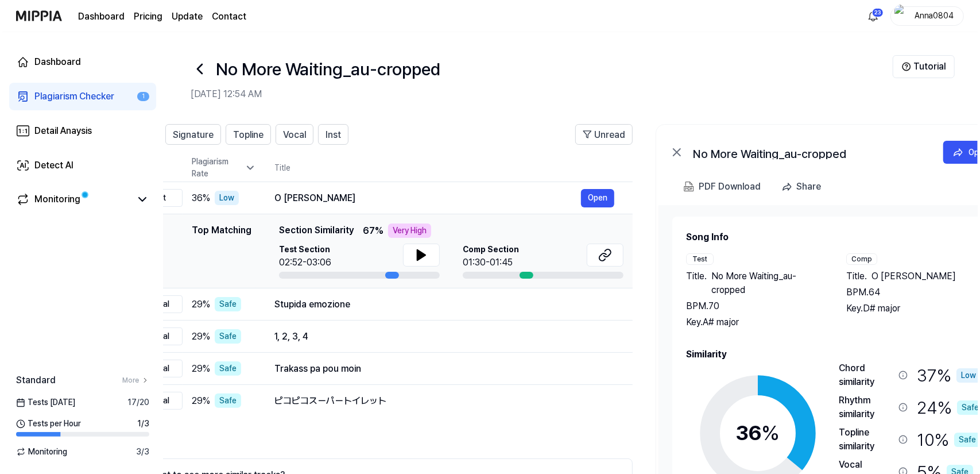
scroll to position [0, 33]
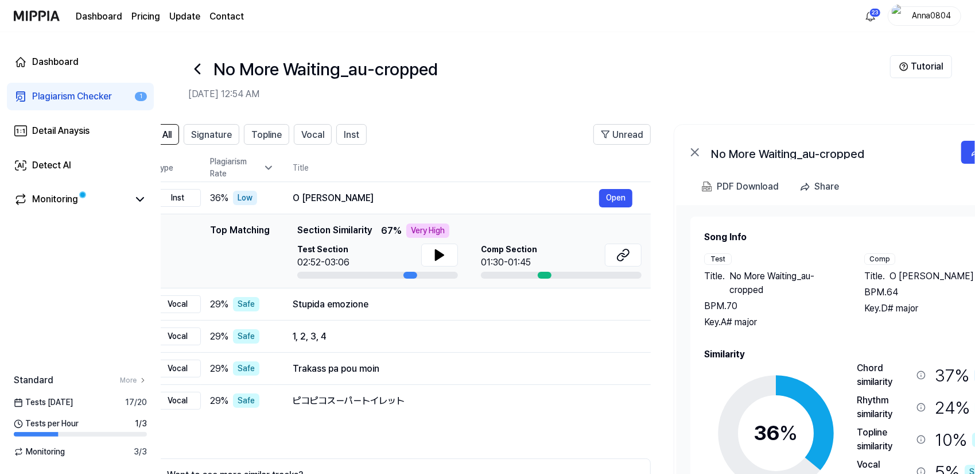
drag, startPoint x: 847, startPoint y: 326, endPoint x: 814, endPoint y: 299, distance: 42.4
click at [814, 299] on div "Title . No More Waiting_au-cropped BPM. 70 Key. A# major" at bounding box center [772, 299] width 137 height 60
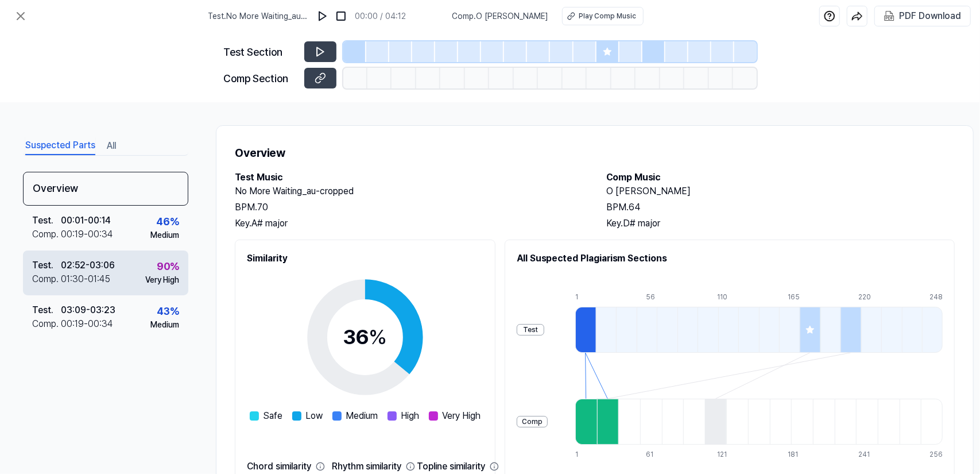
click at [130, 272] on div "Test . 02:52 - 03:06 Comp . 01:30 - 01:45 90 % Very High" at bounding box center [105, 272] width 165 height 45
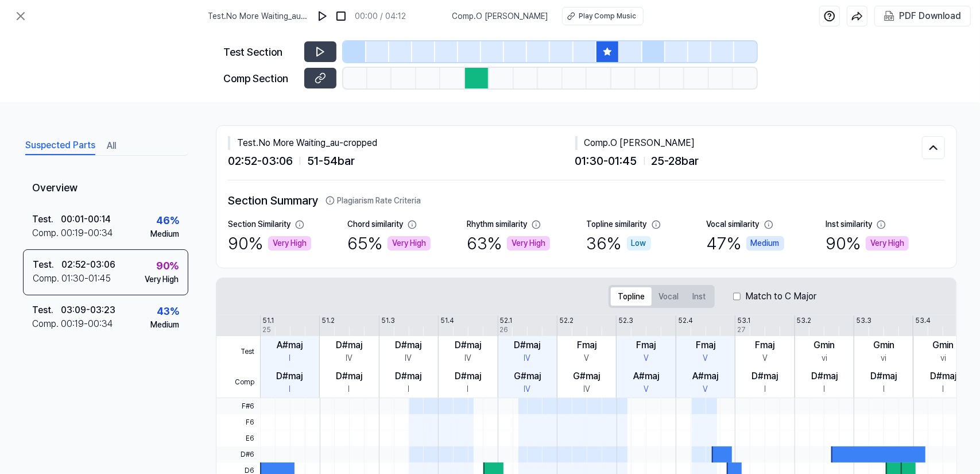
click at [105, 150] on div "Suspected Parts All" at bounding box center [105, 144] width 165 height 21
click at [110, 145] on button "All" at bounding box center [111, 146] width 9 height 18
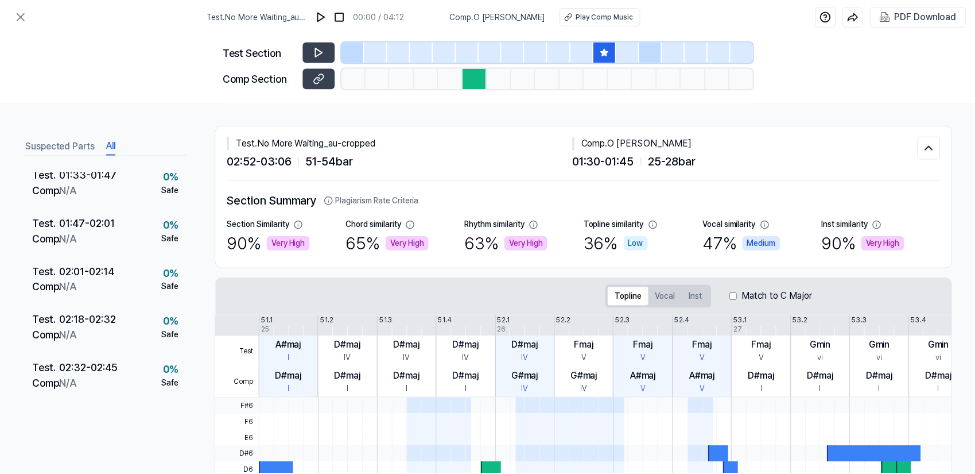
scroll to position [48, 0]
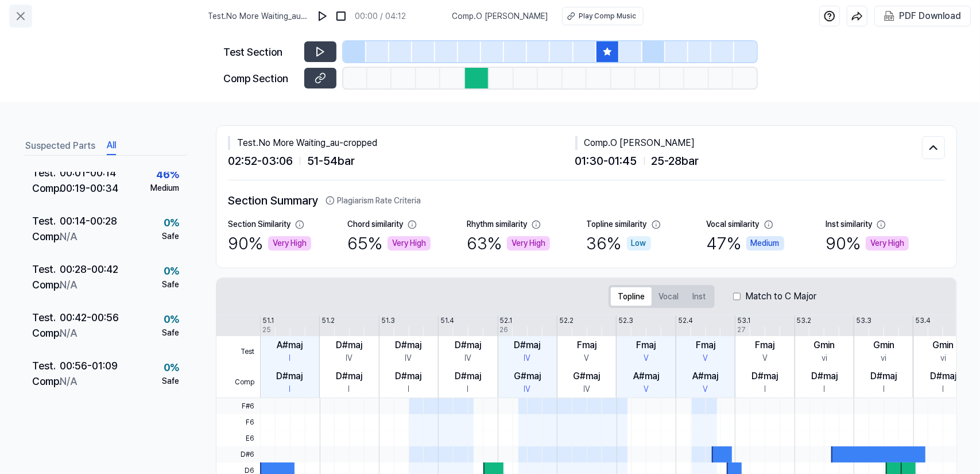
click at [14, 17] on icon at bounding box center [21, 16] width 14 height 14
